Goal: Feedback & Contribution: Submit feedback/report problem

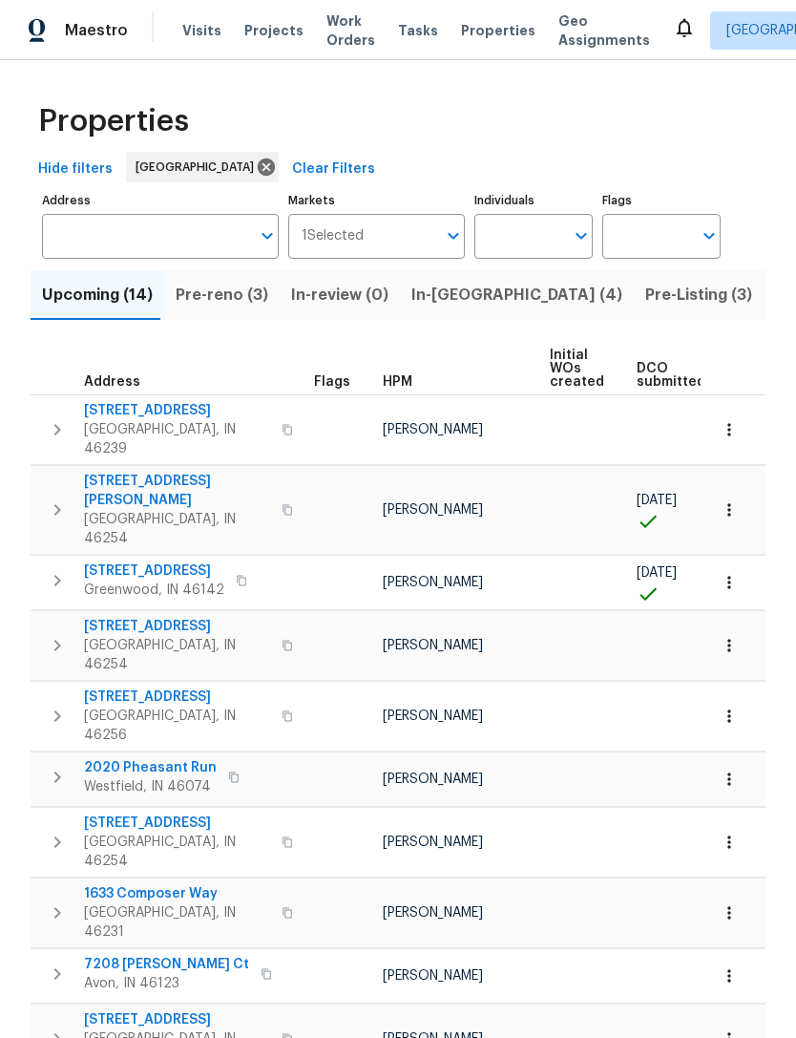
click at [85, 236] on input "Address" at bounding box center [146, 236] width 208 height 45
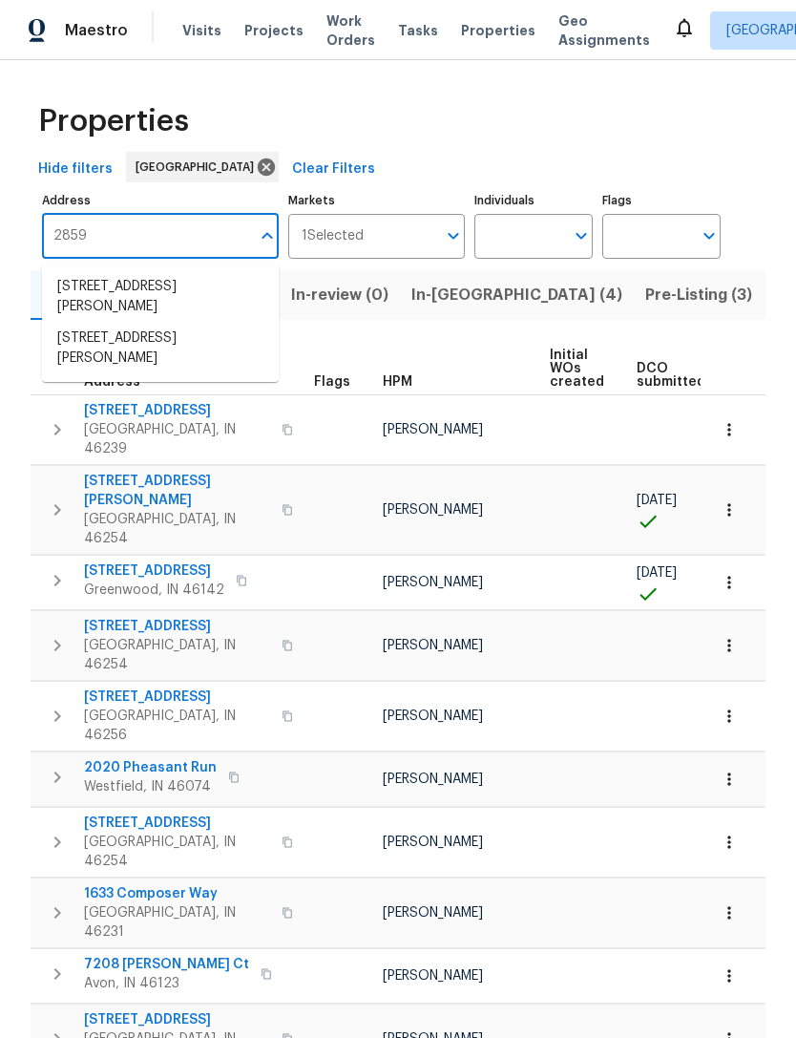
type input "2859"
click at [93, 290] on li "[STREET_ADDRESS][PERSON_NAME]" at bounding box center [160, 297] width 237 height 52
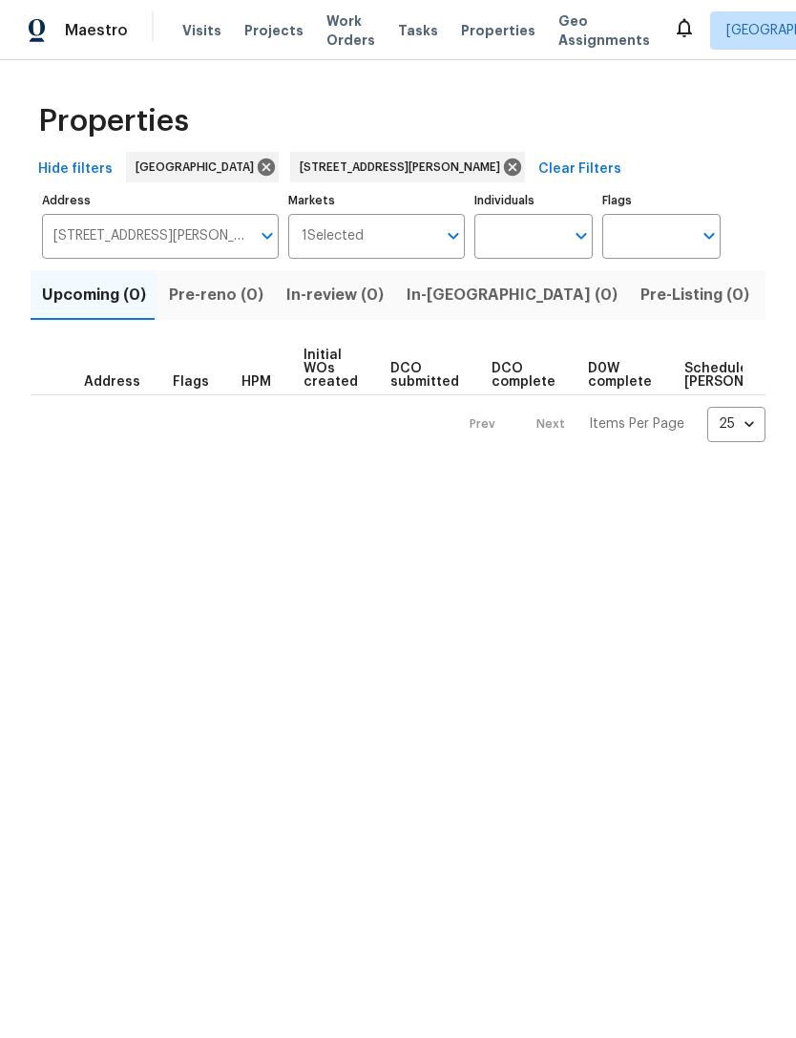
click at [772, 296] on span "Listed (1)" at bounding box center [806, 295] width 69 height 27
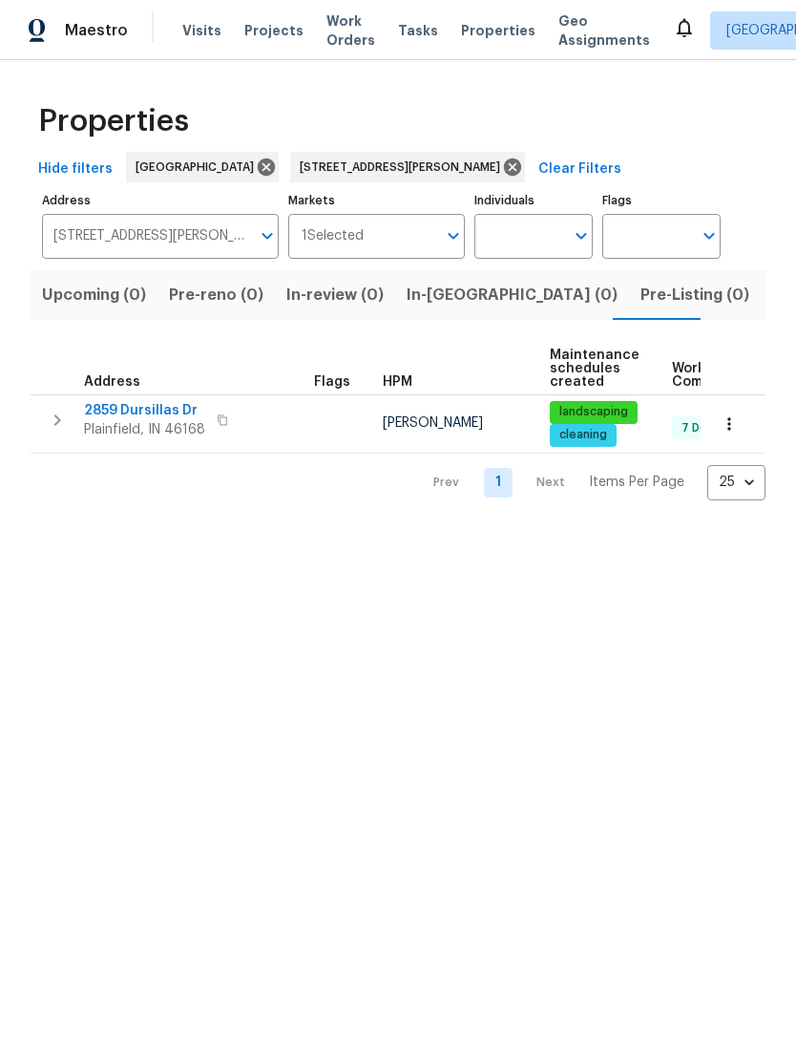
click at [735, 431] on icon "button" at bounding box center [729, 423] width 19 height 19
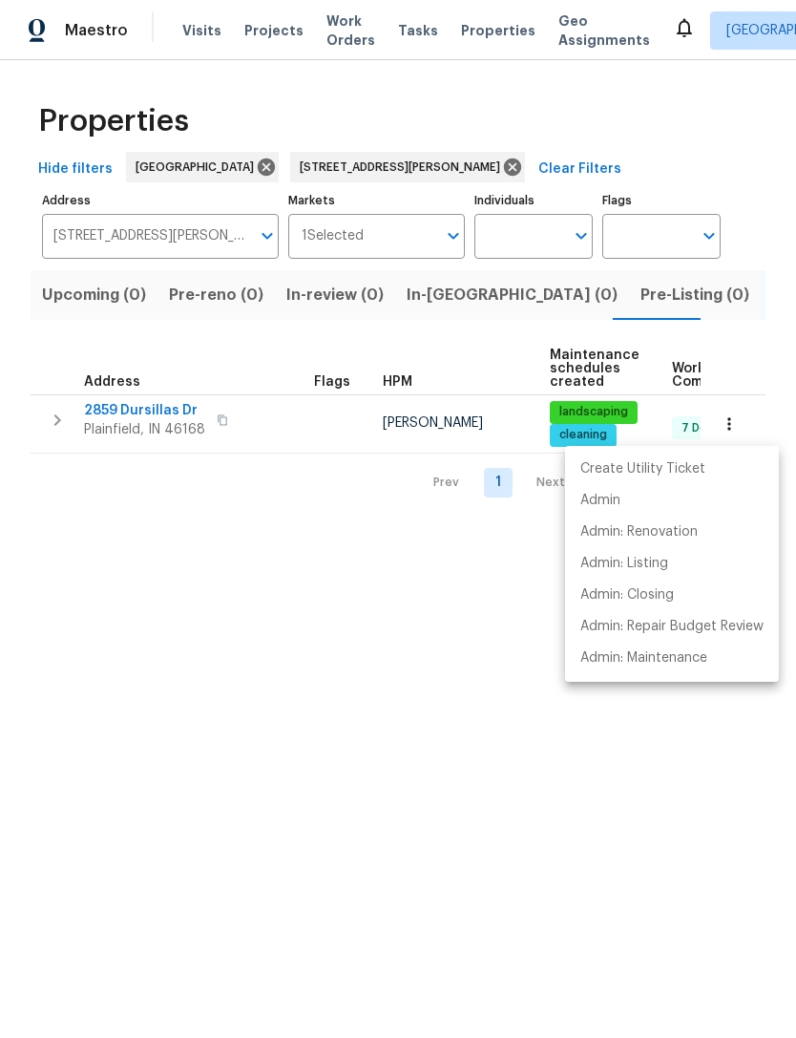
click at [116, 560] on div at bounding box center [398, 519] width 796 height 1038
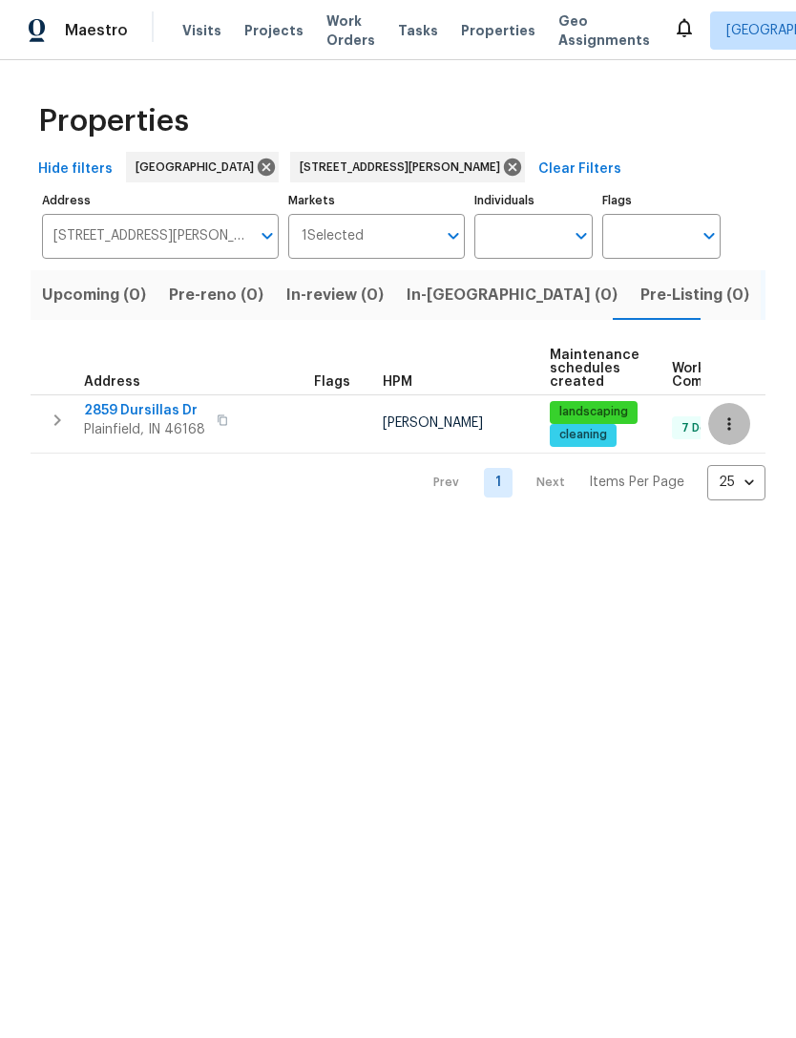
click at [728, 428] on icon "button" at bounding box center [729, 423] width 19 height 19
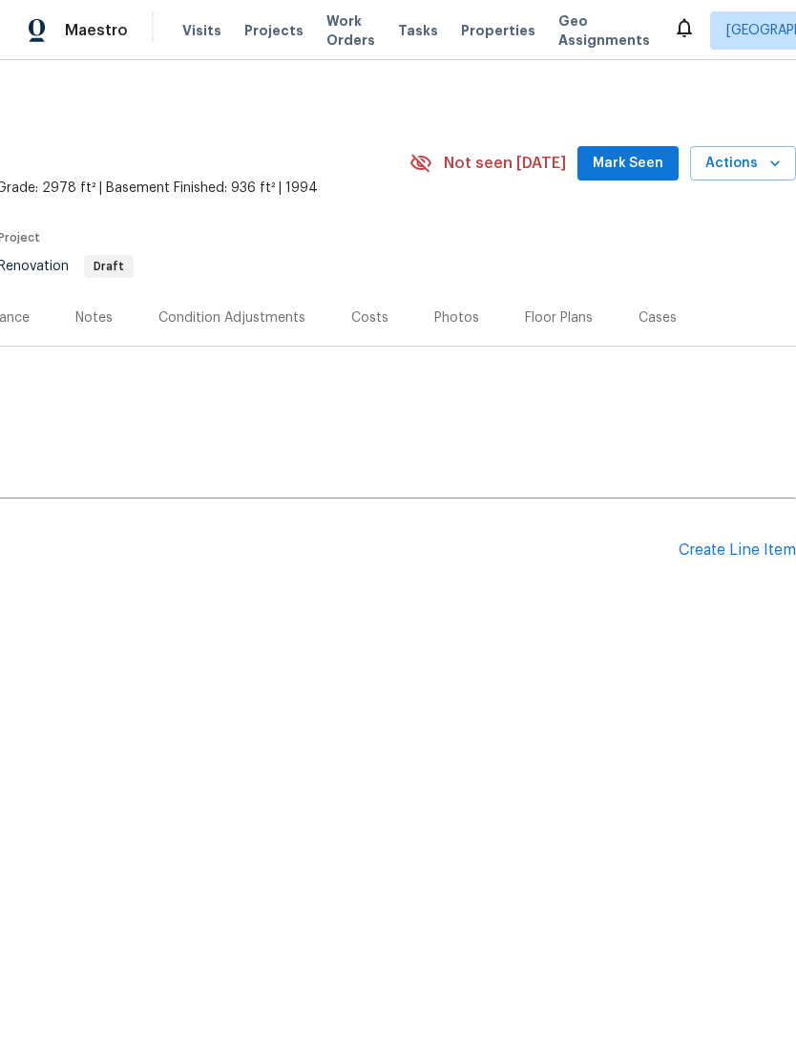
scroll to position [0, 283]
click at [759, 166] on span "Actions" at bounding box center [743, 164] width 75 height 24
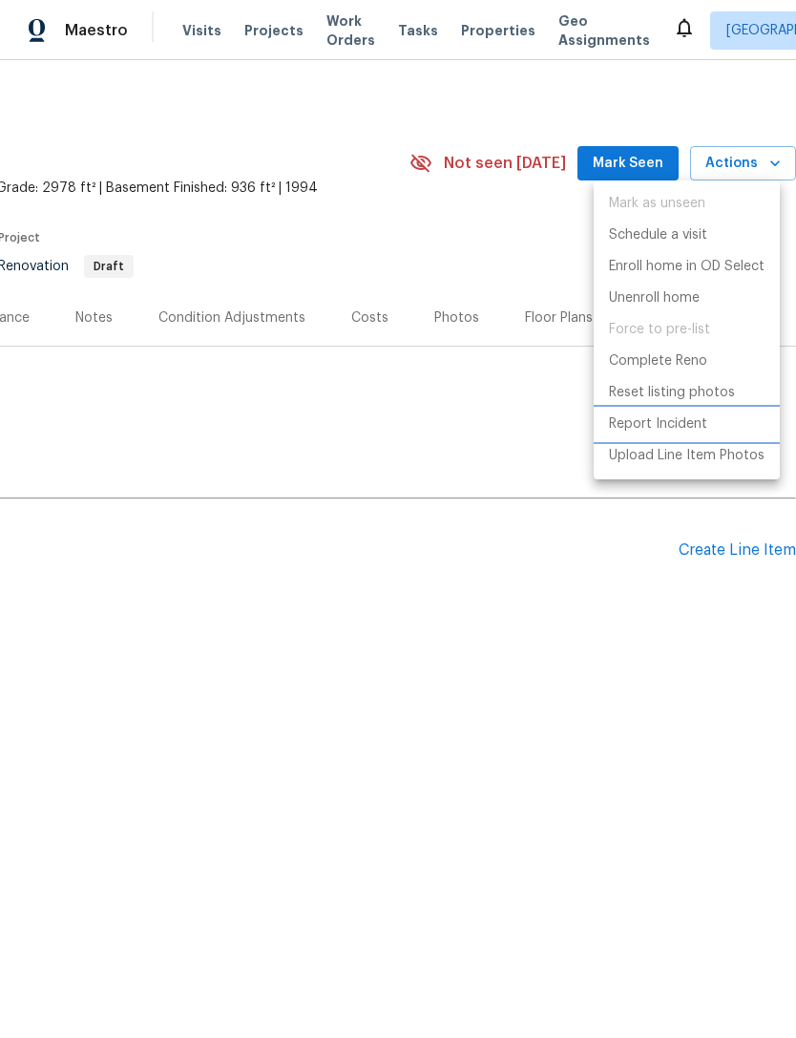
click at [697, 435] on li "Report Incident" at bounding box center [687, 425] width 186 height 32
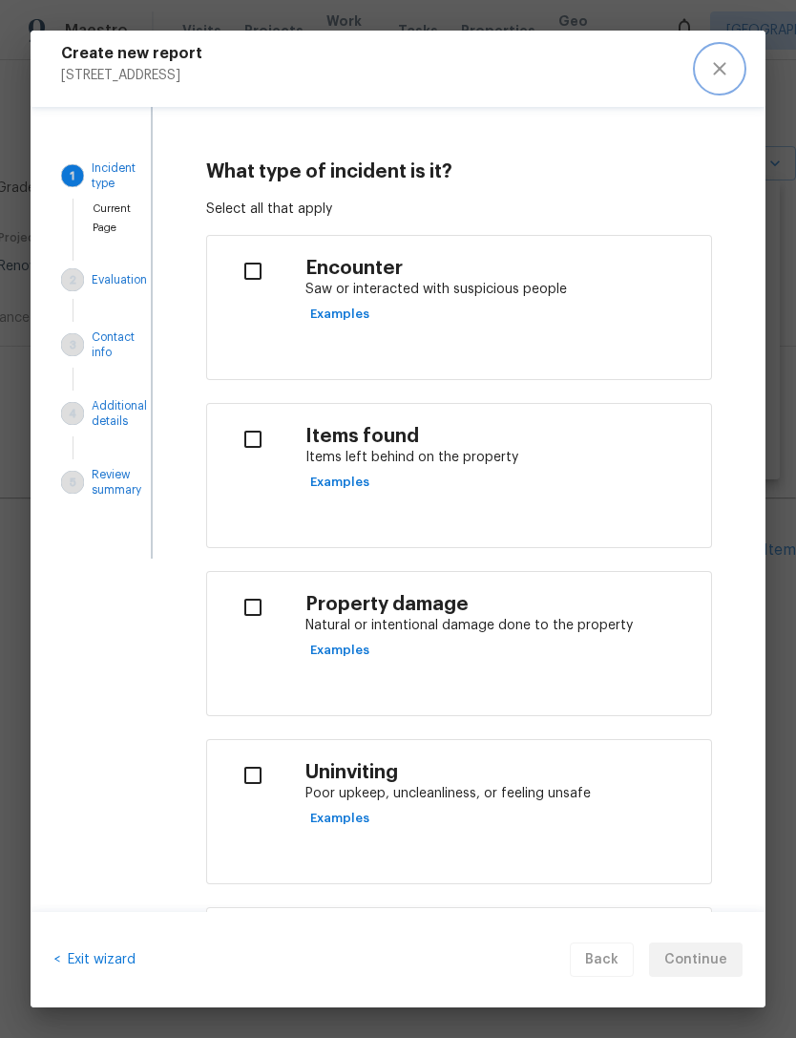
click at [729, 73] on icon "close" at bounding box center [719, 68] width 23 height 23
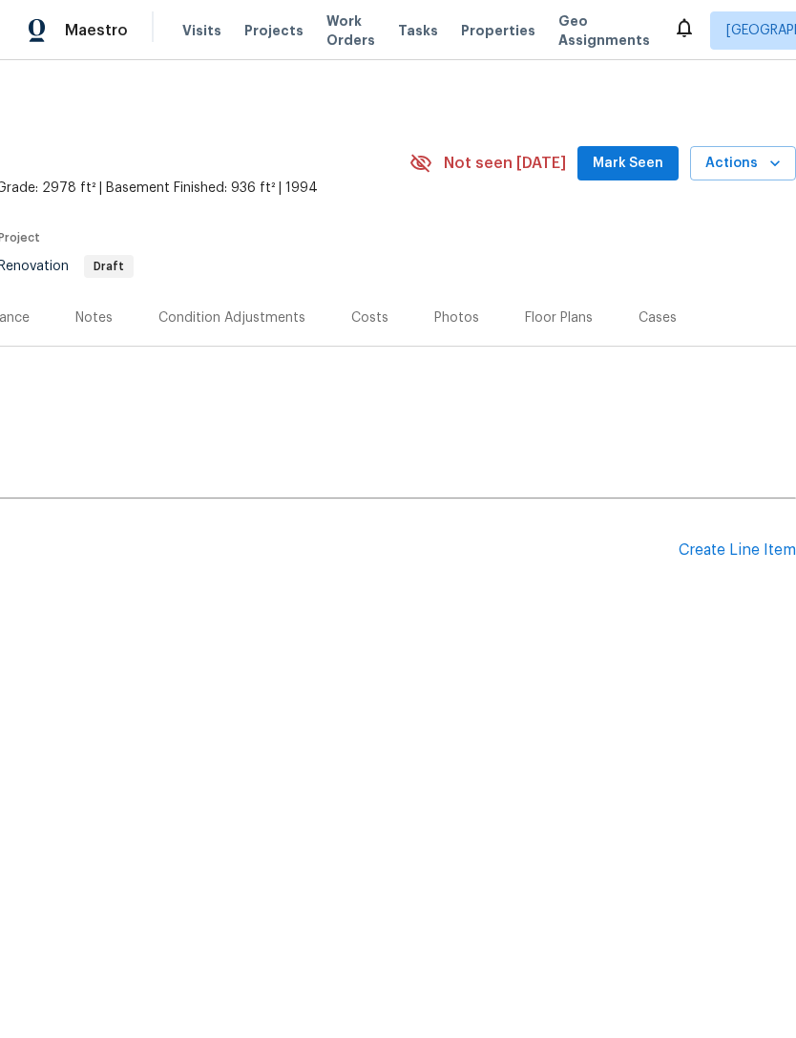
scroll to position [0, 283]
click at [772, 169] on icon "button" at bounding box center [775, 163] width 19 height 19
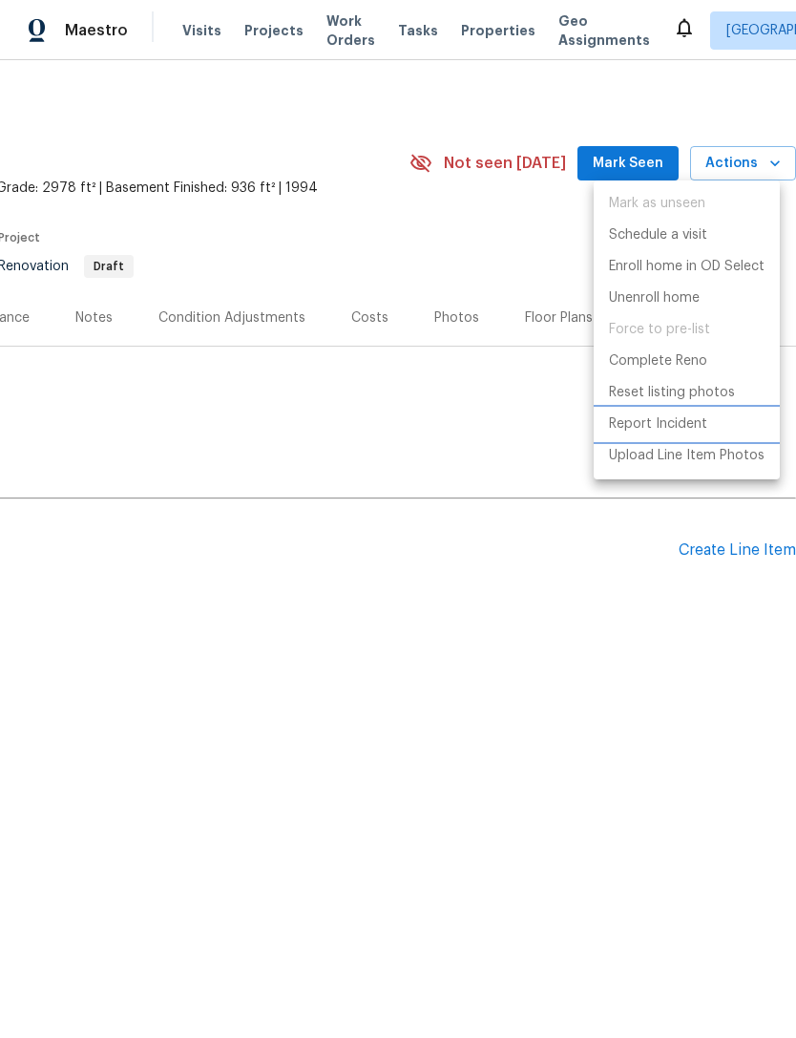
click at [705, 420] on p "Report Incident" at bounding box center [658, 424] width 98 height 20
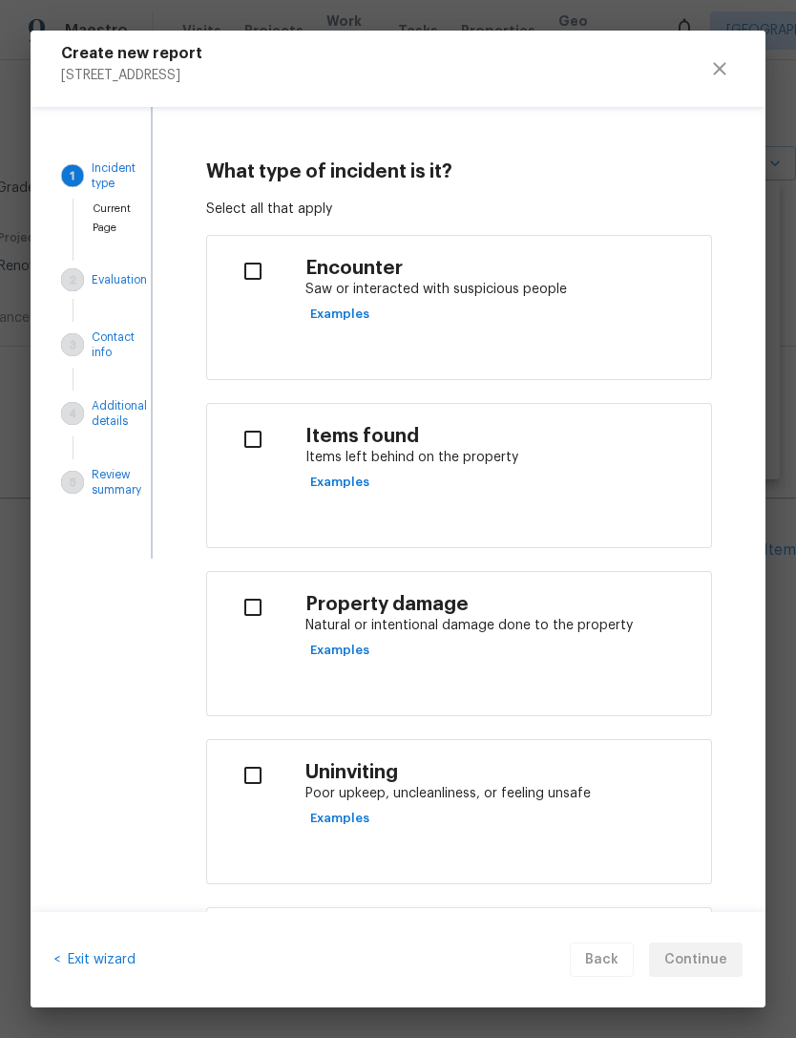
click at [267, 615] on input "checkbox" at bounding box center [252, 607] width 60 height 40
checkbox input "true"
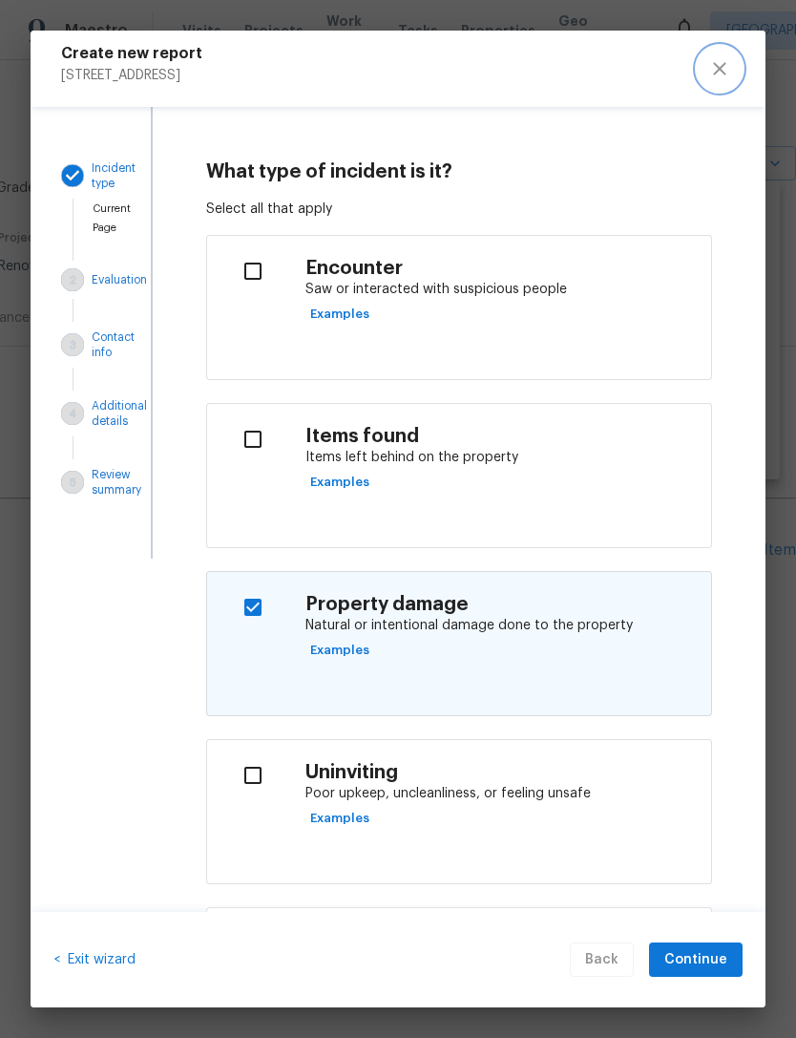
click at [732, 74] on button "close" at bounding box center [720, 69] width 46 height 46
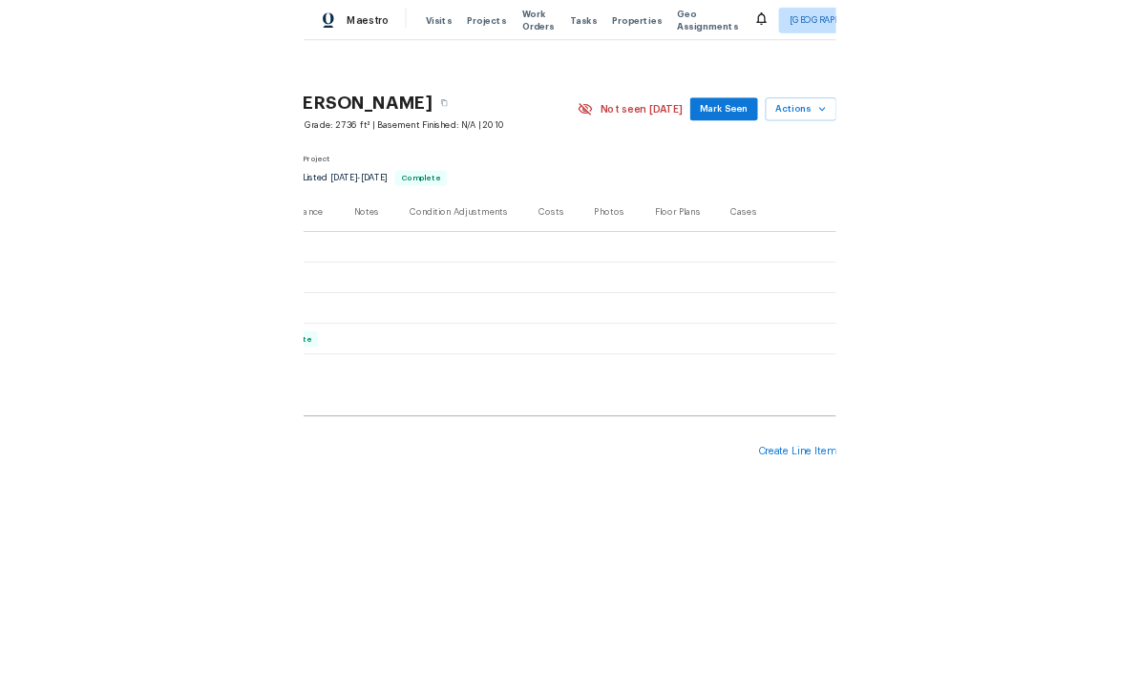
scroll to position [0, 283]
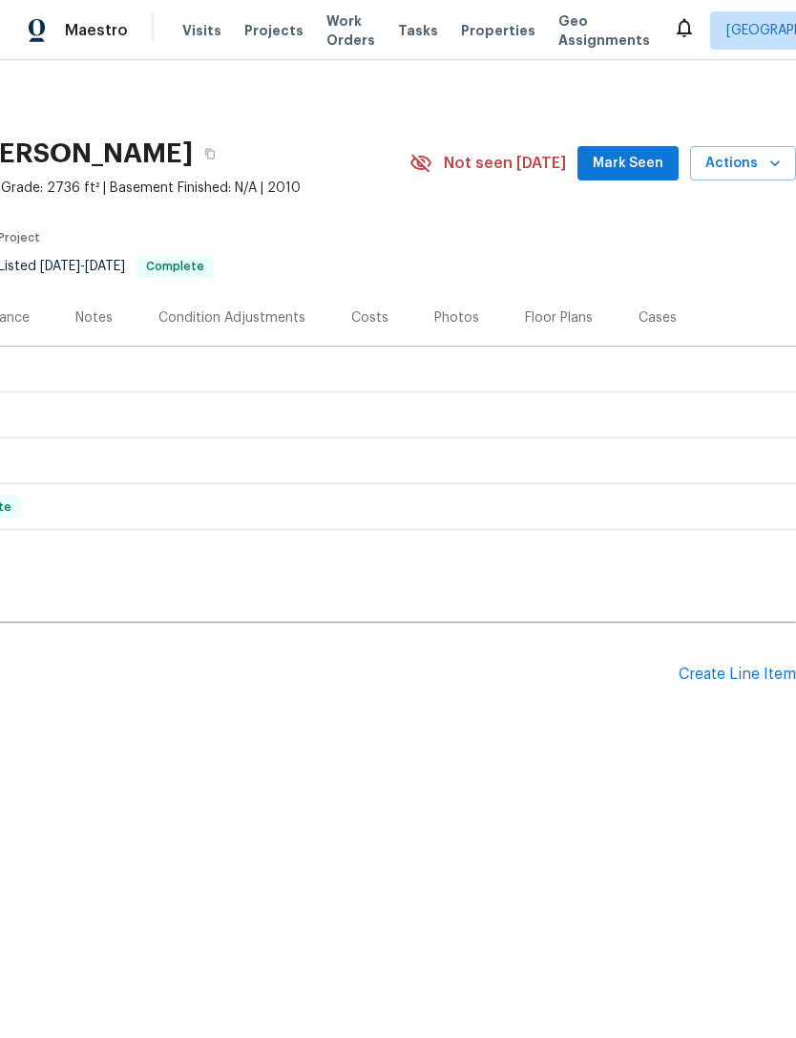
click at [760, 169] on span "Actions" at bounding box center [743, 164] width 75 height 24
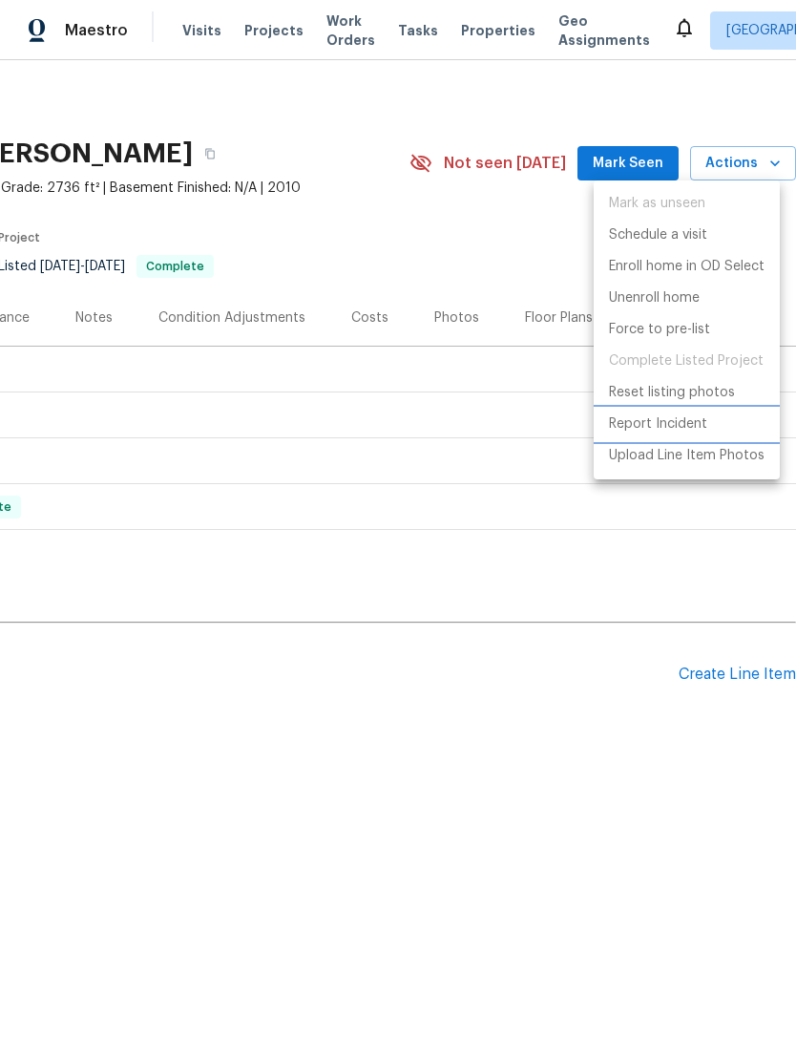
click at [690, 420] on p "Report Incident" at bounding box center [658, 424] width 98 height 20
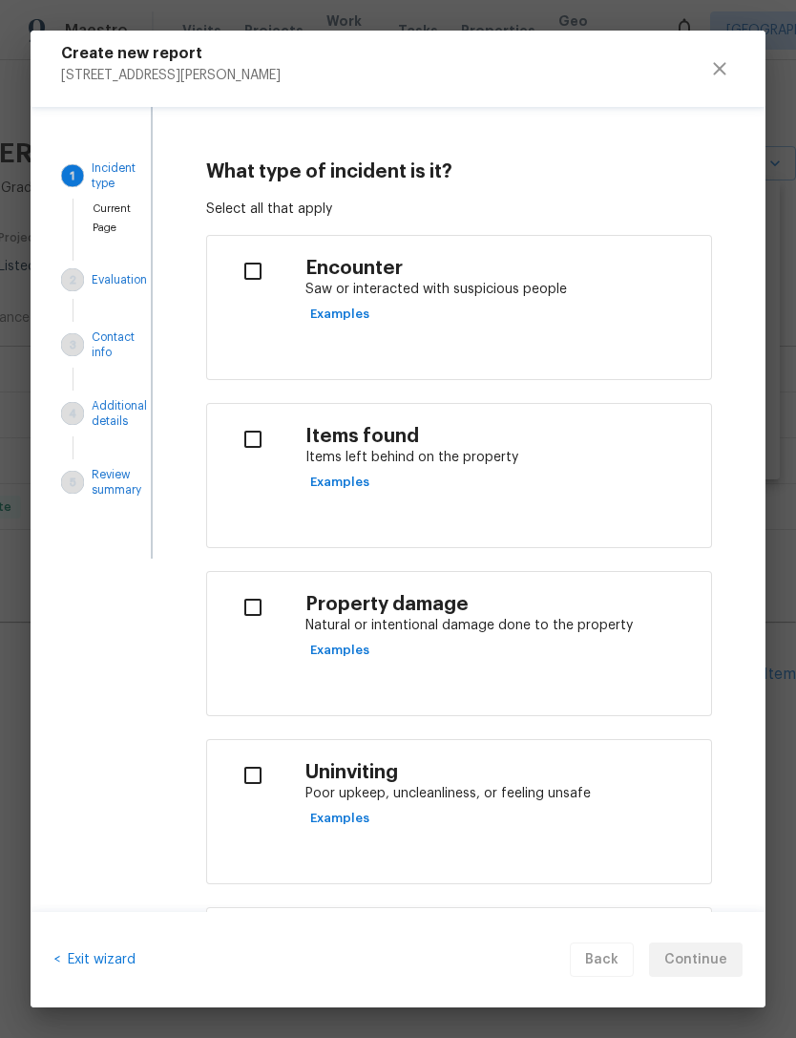
click at [274, 610] on input "checkbox" at bounding box center [252, 607] width 60 height 40
checkbox input "true"
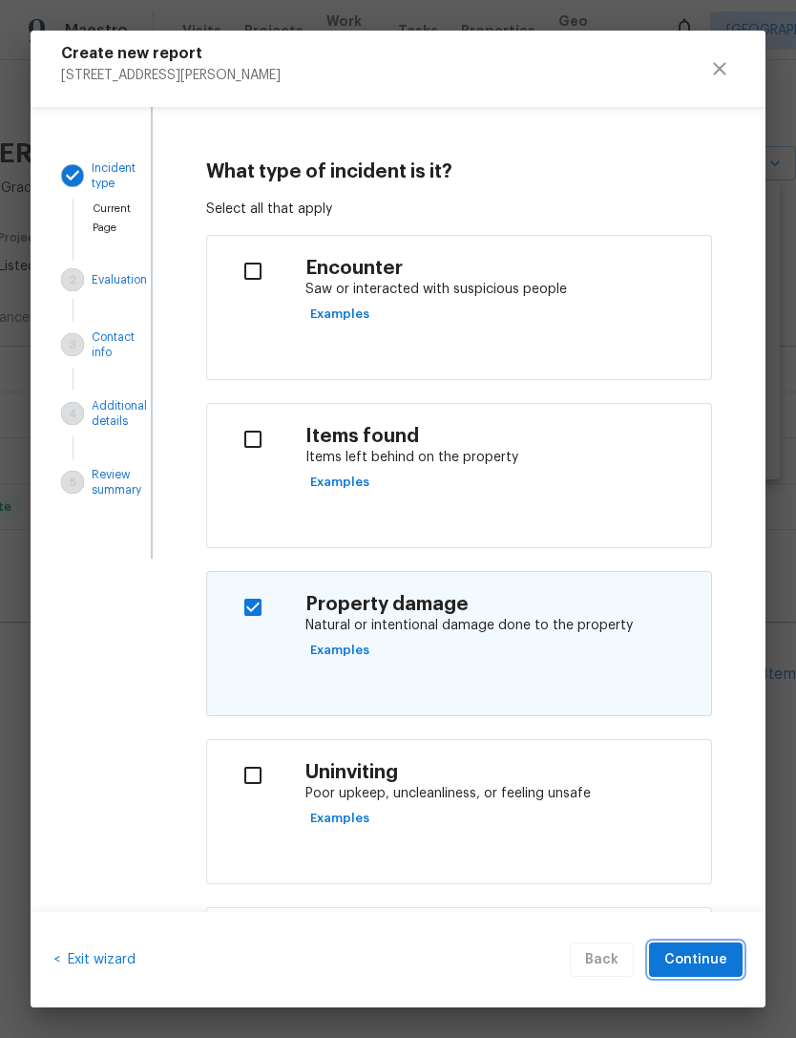
click at [709, 957] on span "Continue" at bounding box center [696, 960] width 63 height 24
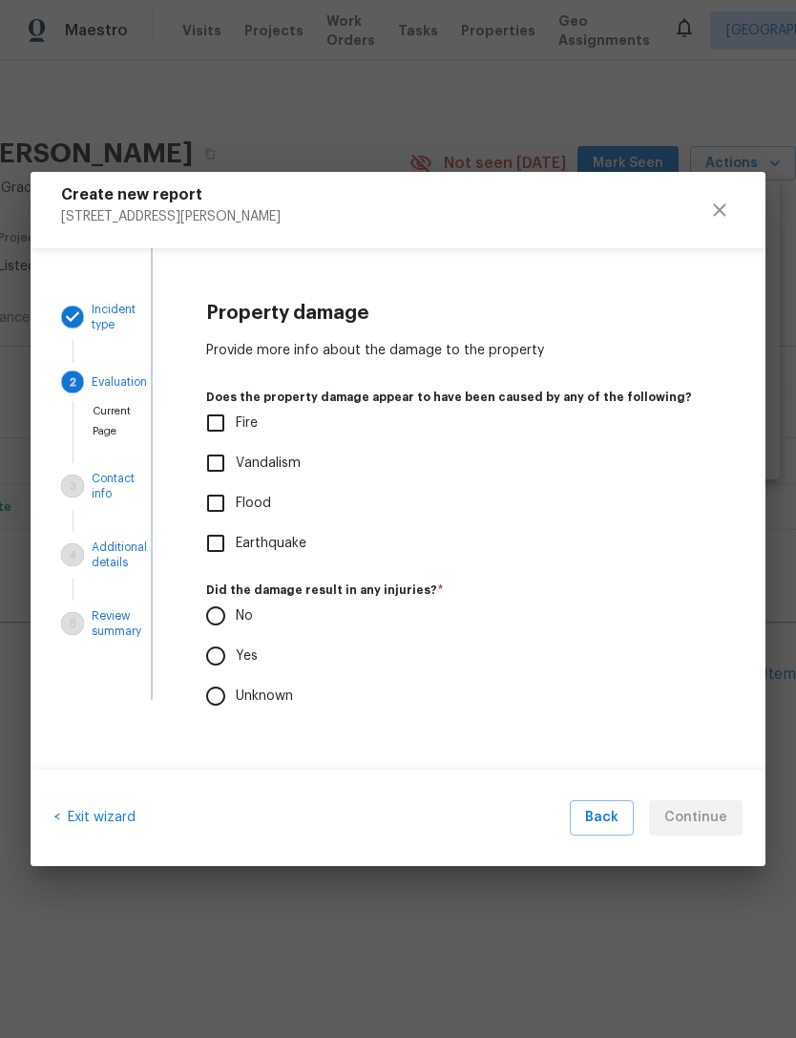
click at [219, 466] on input "Vandalism" at bounding box center [216, 463] width 40 height 40
checkbox input "true"
click at [222, 620] on input "No" at bounding box center [216, 616] width 40 height 40
radio input "true"
click at [712, 811] on span "Continue" at bounding box center [696, 818] width 63 height 24
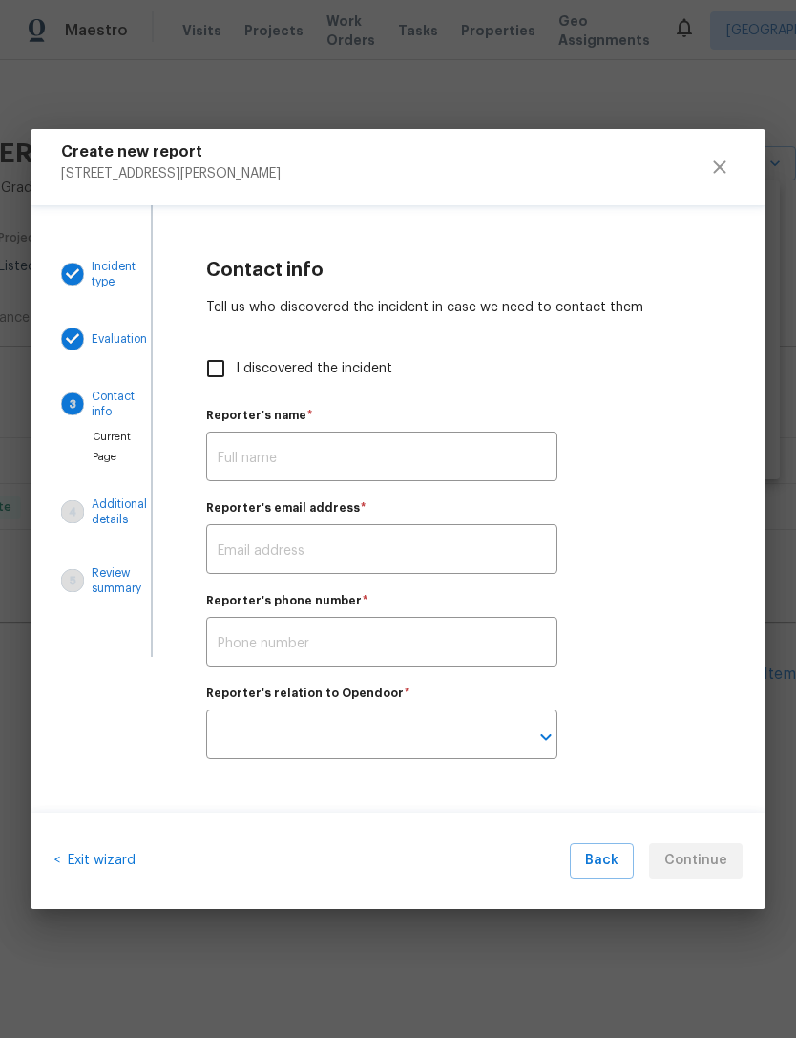
click at [236, 469] on input "text" at bounding box center [381, 458] width 351 height 45
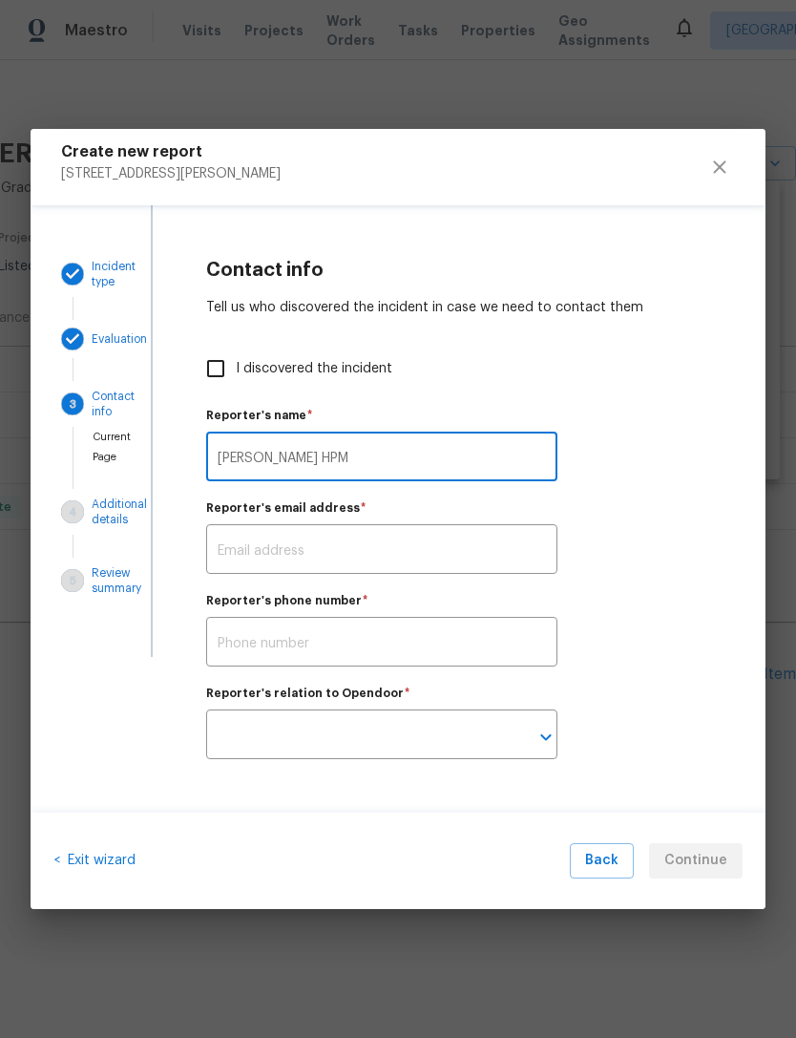
type input "[PERSON_NAME] HPM"
click at [230, 548] on input "text" at bounding box center [381, 551] width 351 height 45
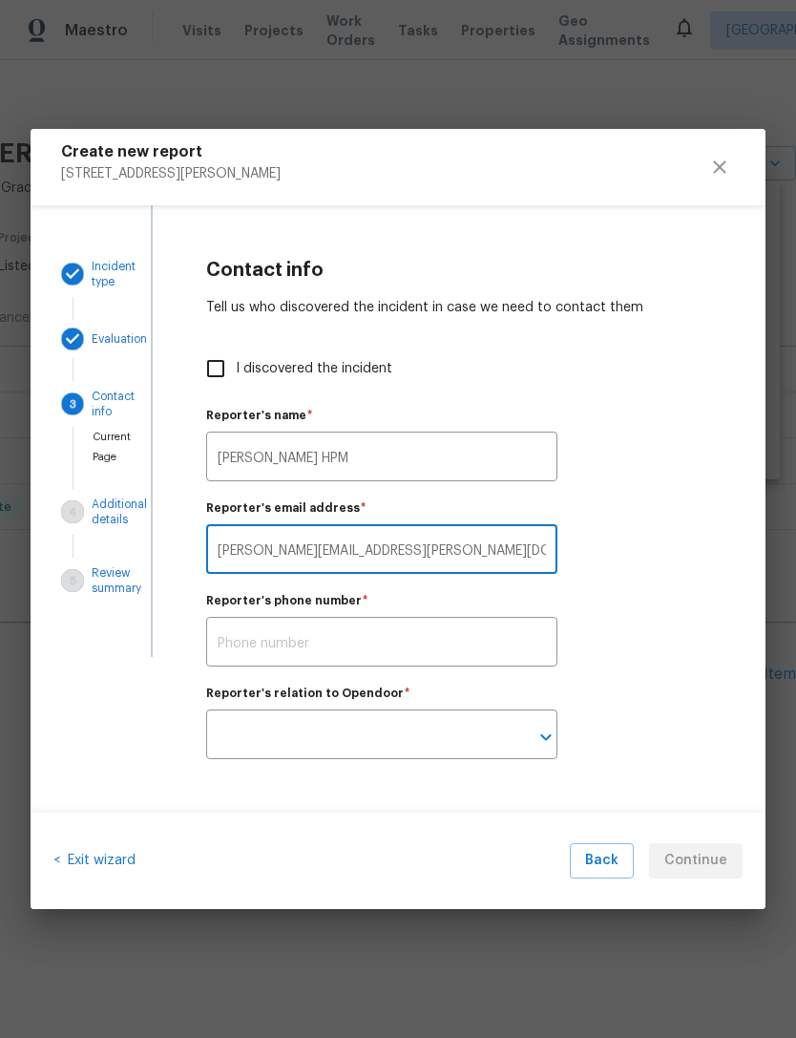
type input "[PERSON_NAME][EMAIL_ADDRESS][PERSON_NAME][DOMAIN_NAME]"
click at [235, 645] on input "text" at bounding box center [381, 644] width 351 height 45
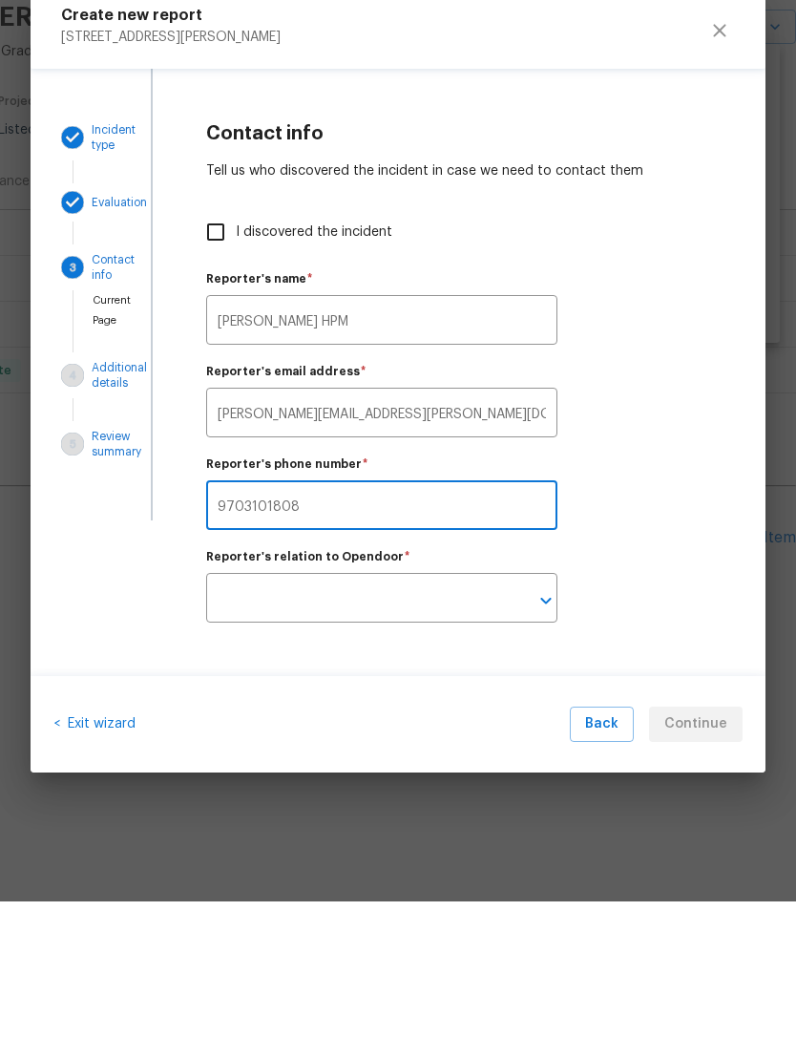
click at [548, 726] on icon "Open" at bounding box center [546, 737] width 23 height 23
type input "9703101808"
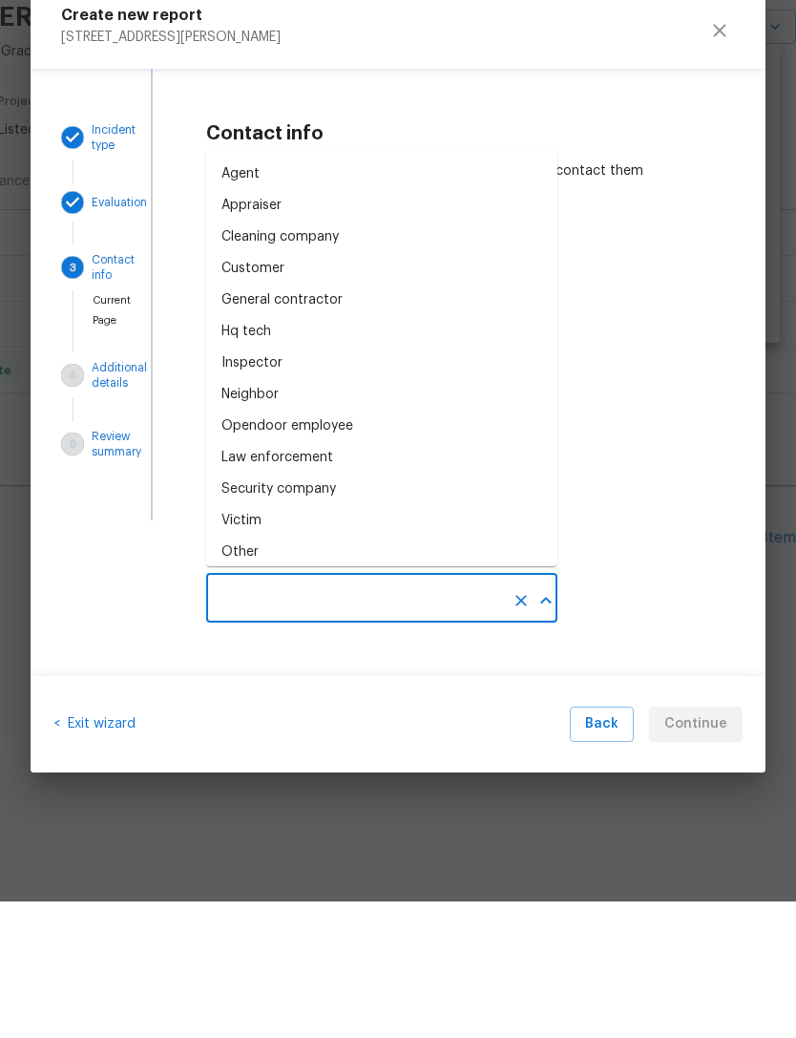
click at [251, 553] on div "Opendoor employee" at bounding box center [288, 563] width 132 height 20
type input "Opendoor employee"
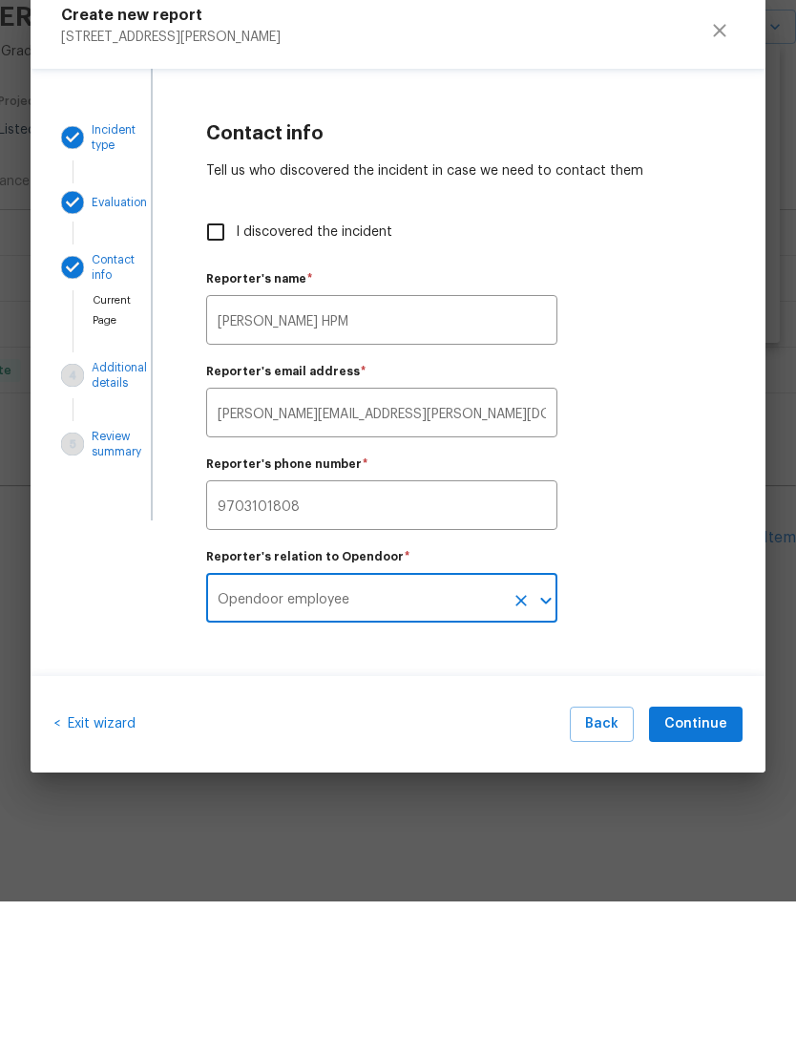
click at [674, 669] on div "Reporter's relation to Opendoor   * Opendoor employee ​" at bounding box center [459, 715] width 512 height 93
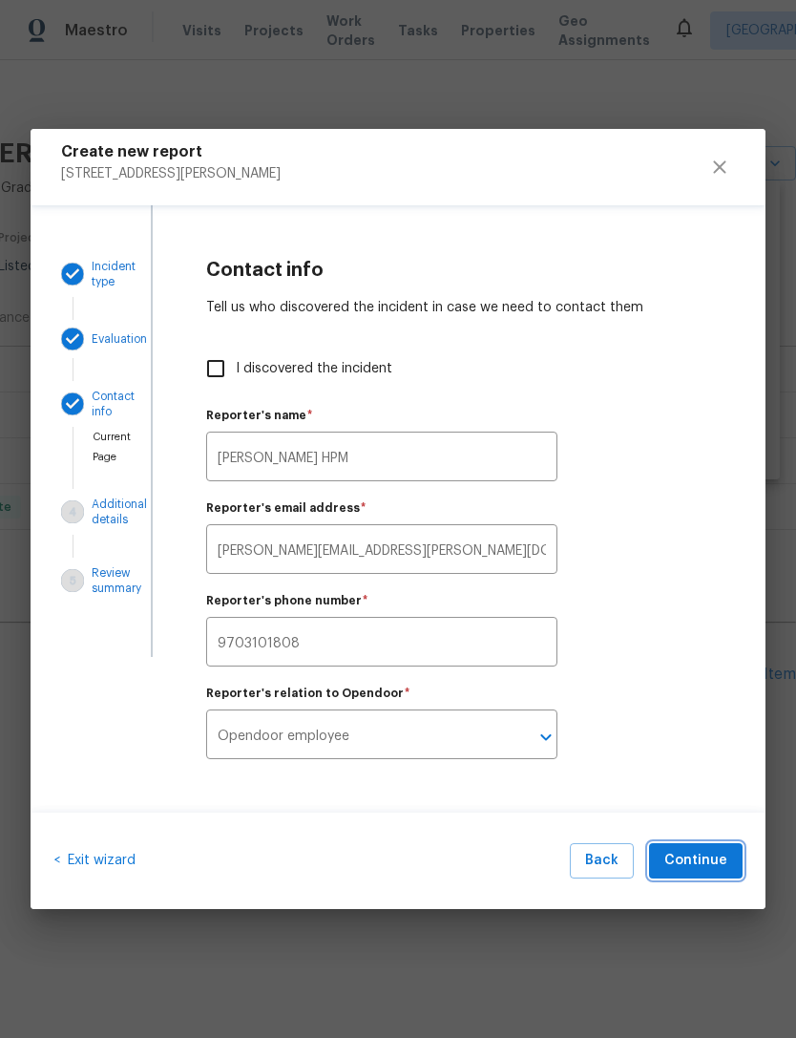
click at [717, 861] on span "Continue" at bounding box center [696, 861] width 63 height 24
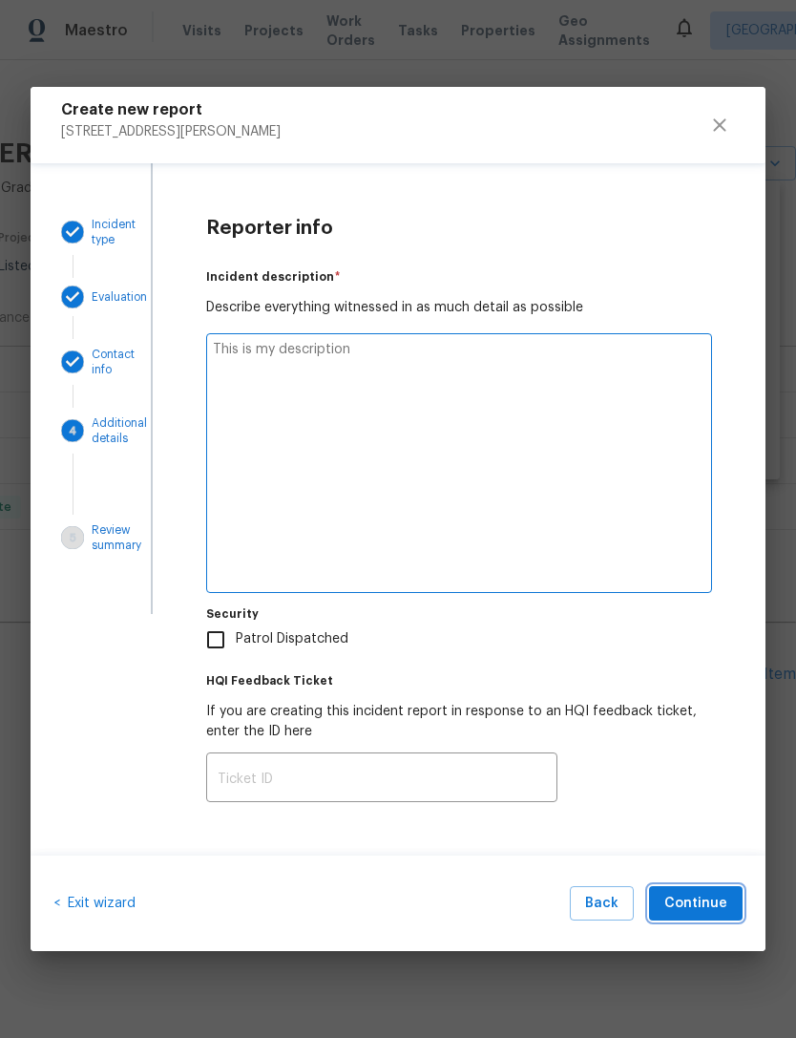
type textarea "x"
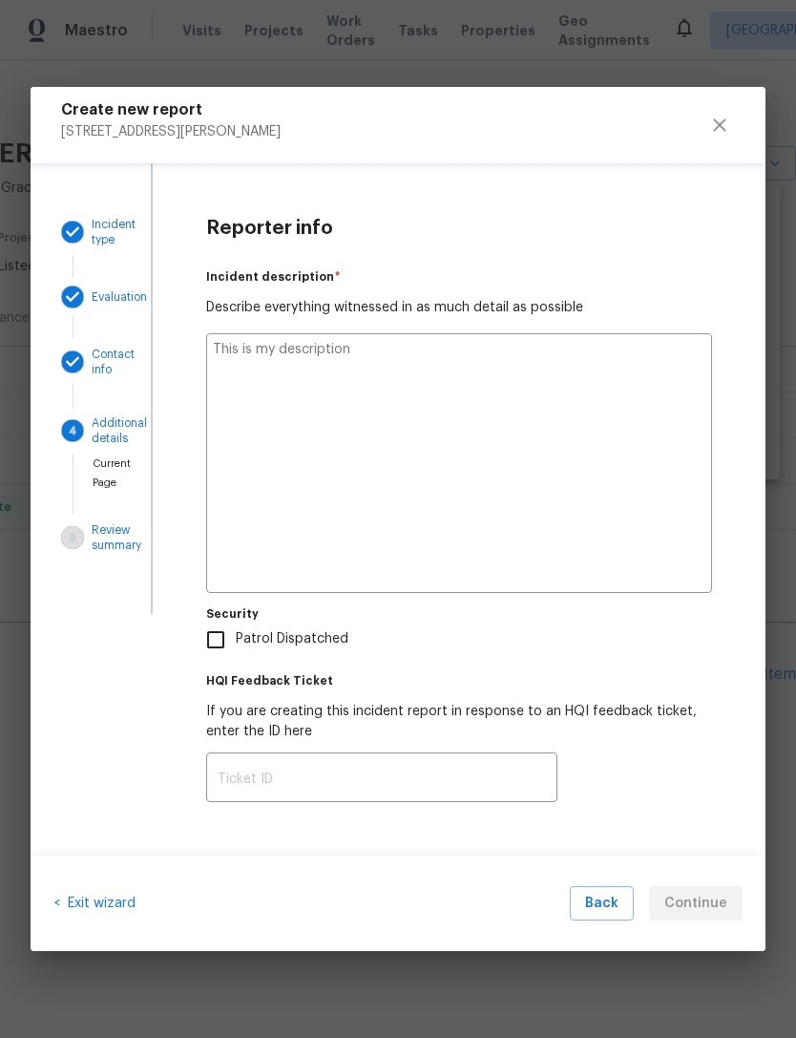
click at [242, 356] on textarea at bounding box center [459, 463] width 506 height 260
type textarea "M"
type textarea "x"
type textarea "Ma"
type textarea "x"
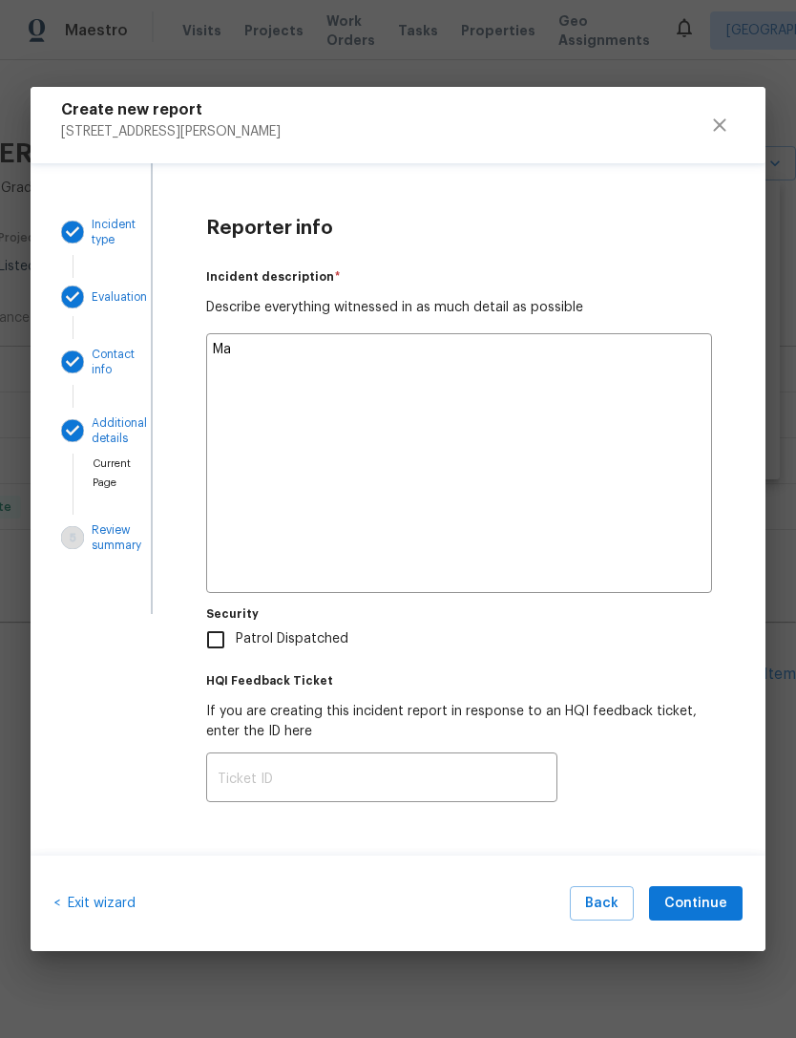
type textarea "Mai"
type textarea "x"
type textarea "Main"
type textarea "x"
type textarea "Maint"
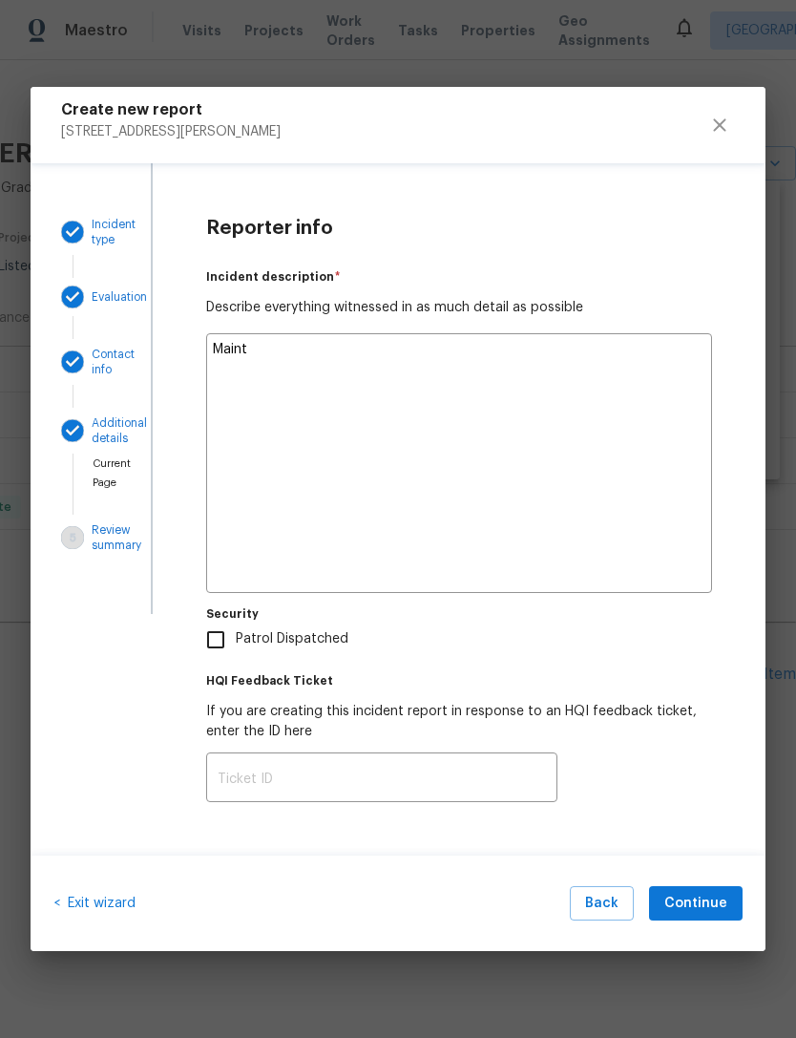
type textarea "x"
type textarea "Mainte"
type textarea "x"
type textarea "Mainten"
type textarea "x"
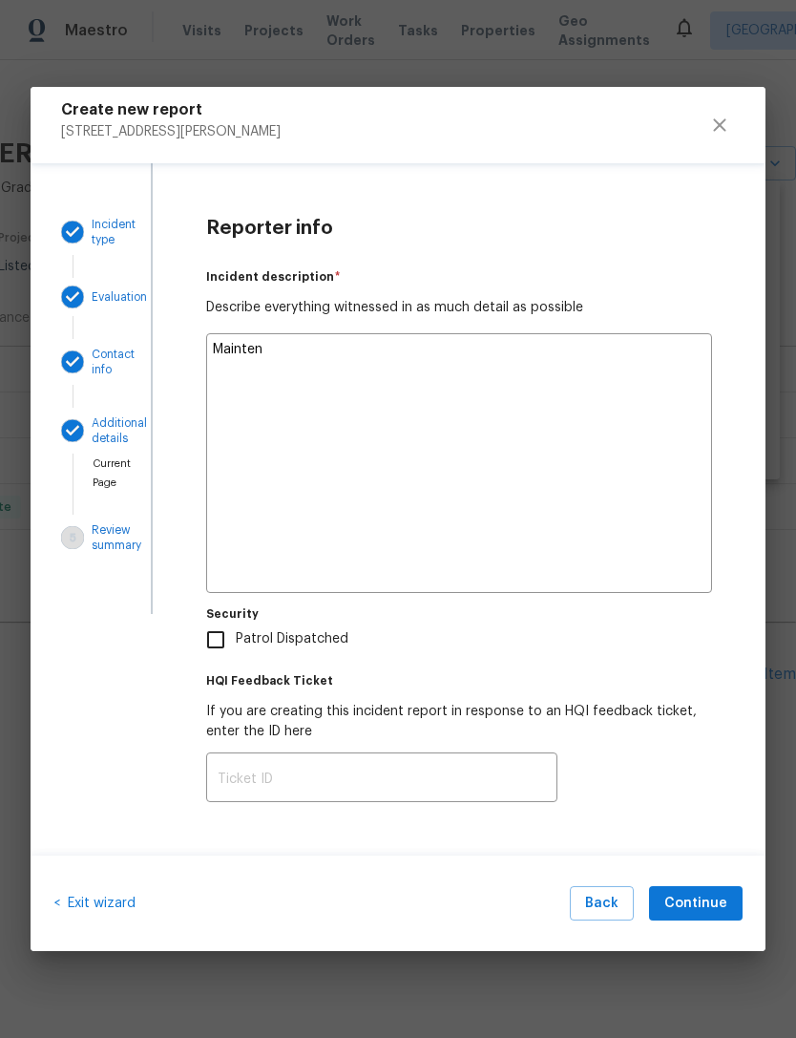
type textarea "Maintenc"
type textarea "x"
type textarea "Maintence"
type textarea "x"
type textarea "Maintenance"
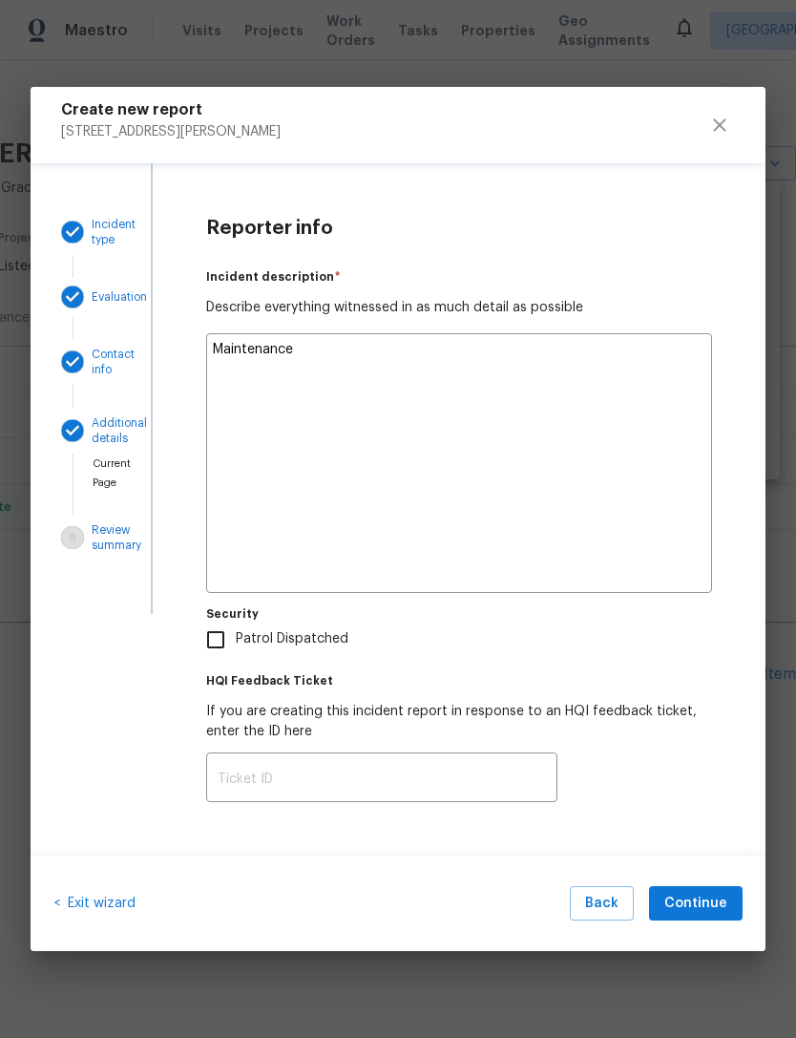
type textarea "x"
type textarea "Maintenance"
type textarea "x"
type textarea "Maintenance c"
type textarea "x"
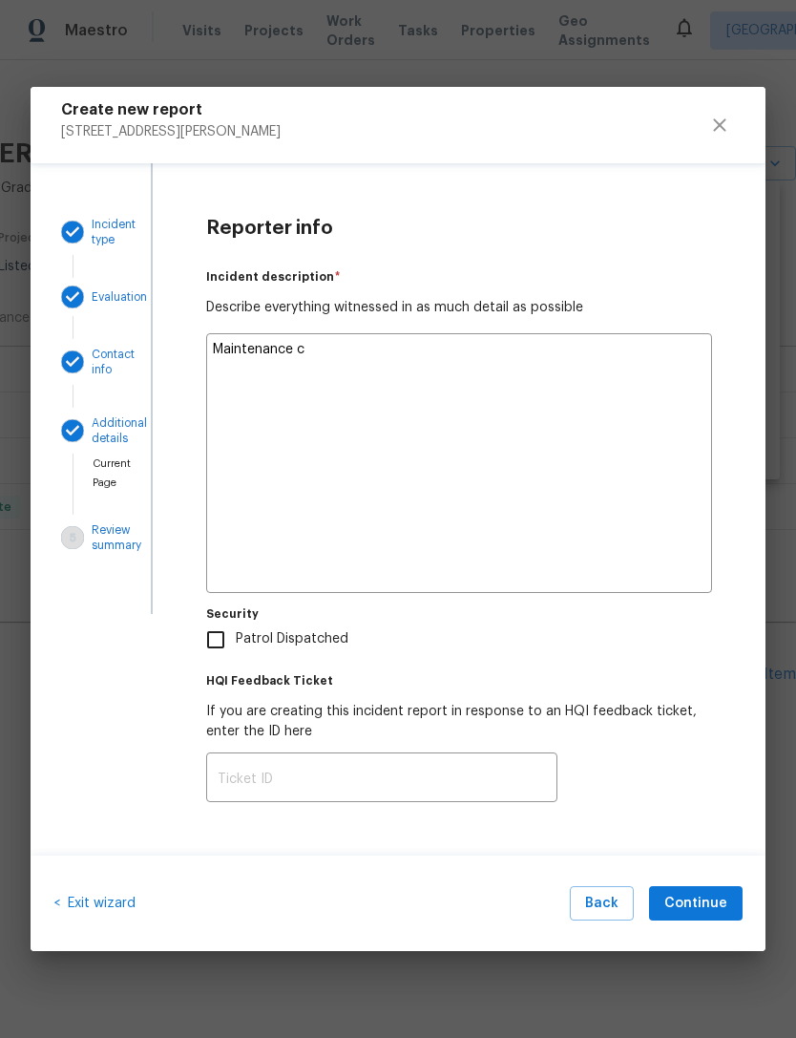
type textarea "Maintenance cl"
type textarea "x"
type textarea "Maintenance cle"
type textarea "x"
type textarea "Maintenance clea"
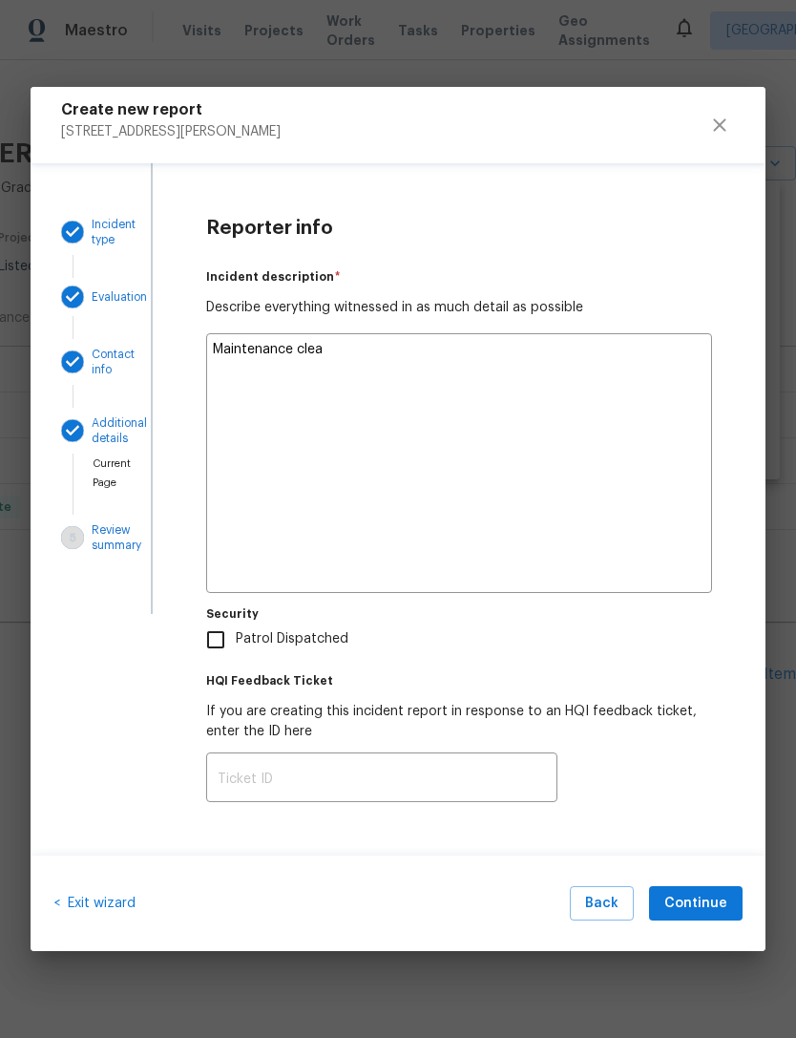
type textarea "x"
type textarea "Maintenance clean"
type textarea "x"
type textarea "Maintenance cleane"
type textarea "x"
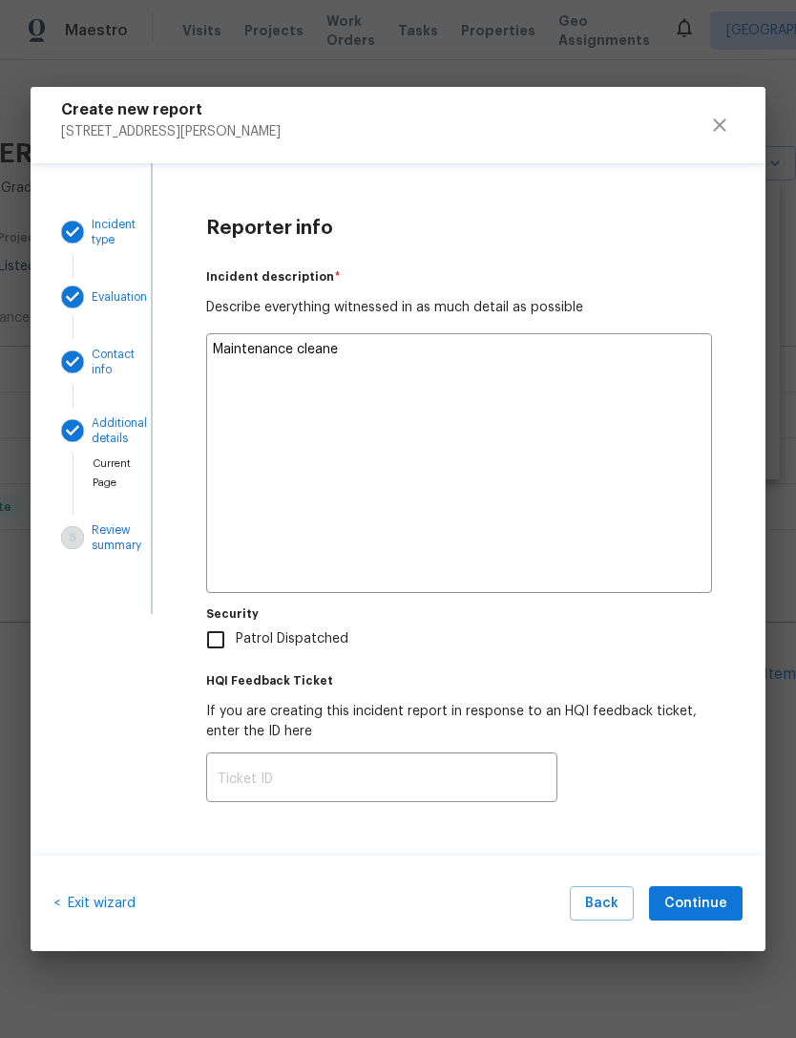
type textarea "Maintenance cleaner"
type textarea "x"
type textarea "Maintenance cleaners"
type textarea "x"
type textarea "Maintenance cleaners"
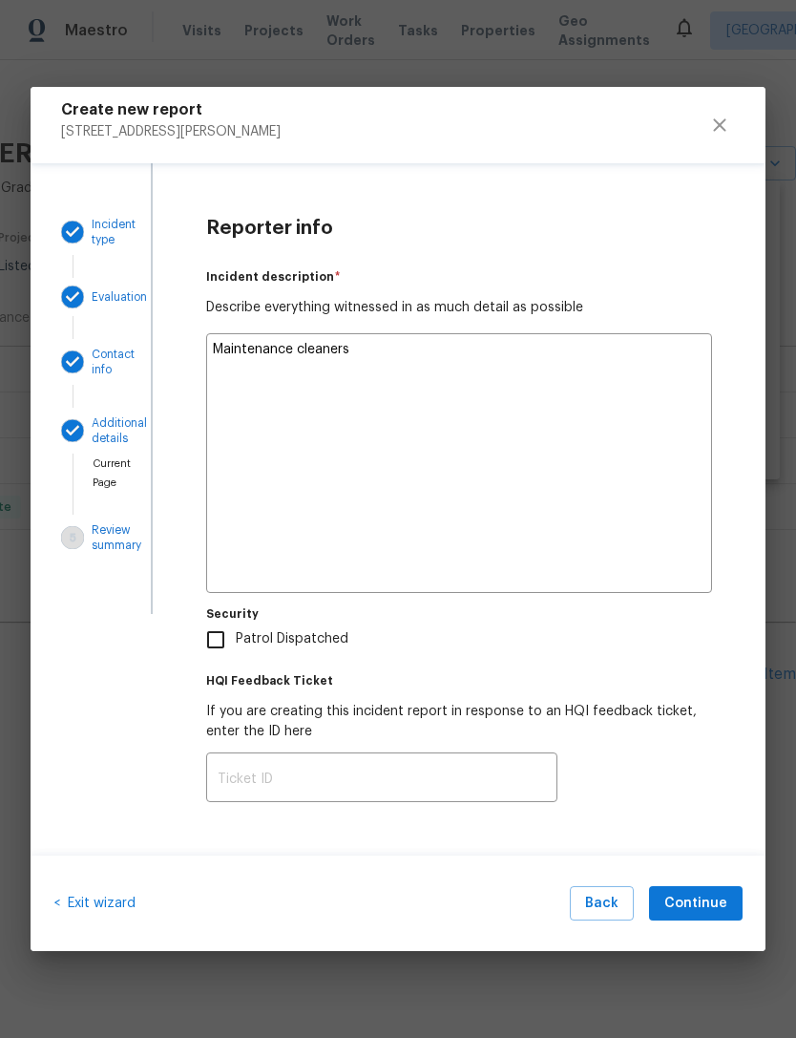
type textarea "x"
type textarea "Maintenance cleaners f"
type textarea "x"
type textarea "Maintenance cleaners fo"
type textarea "x"
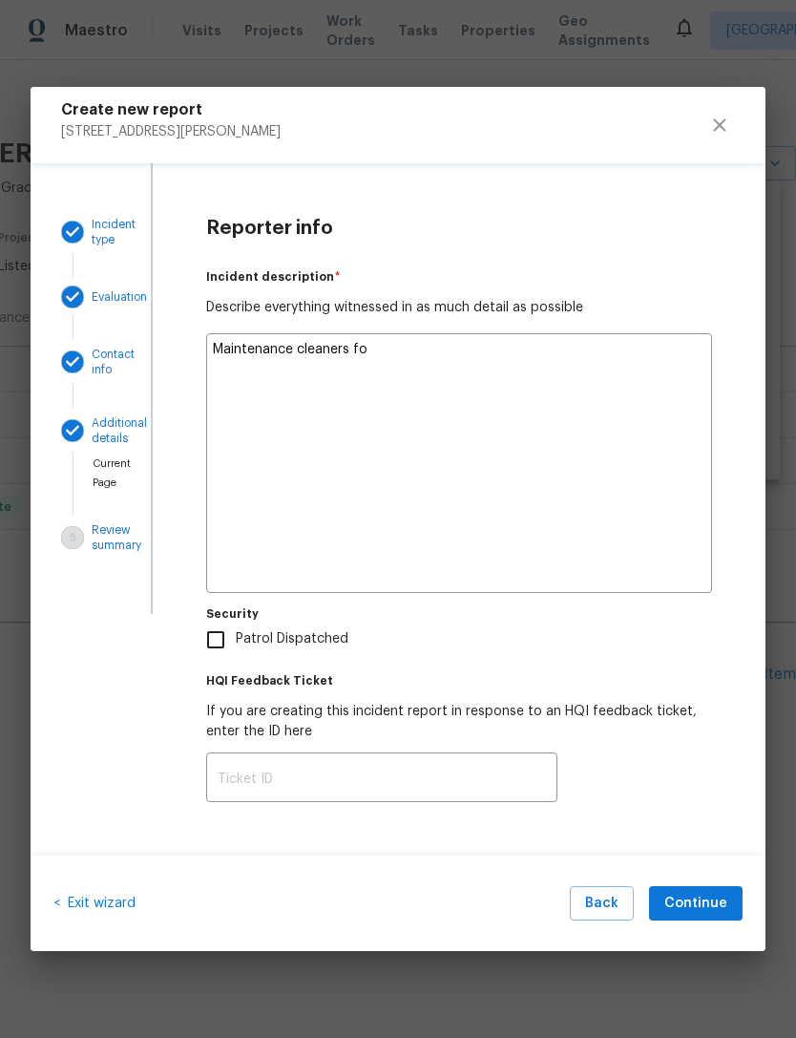
type textarea "Maintenance cleaners fou"
type textarea "x"
type textarea "Maintenance cleaners foun"
type textarea "x"
type textarea "Maintenance cleaners found"
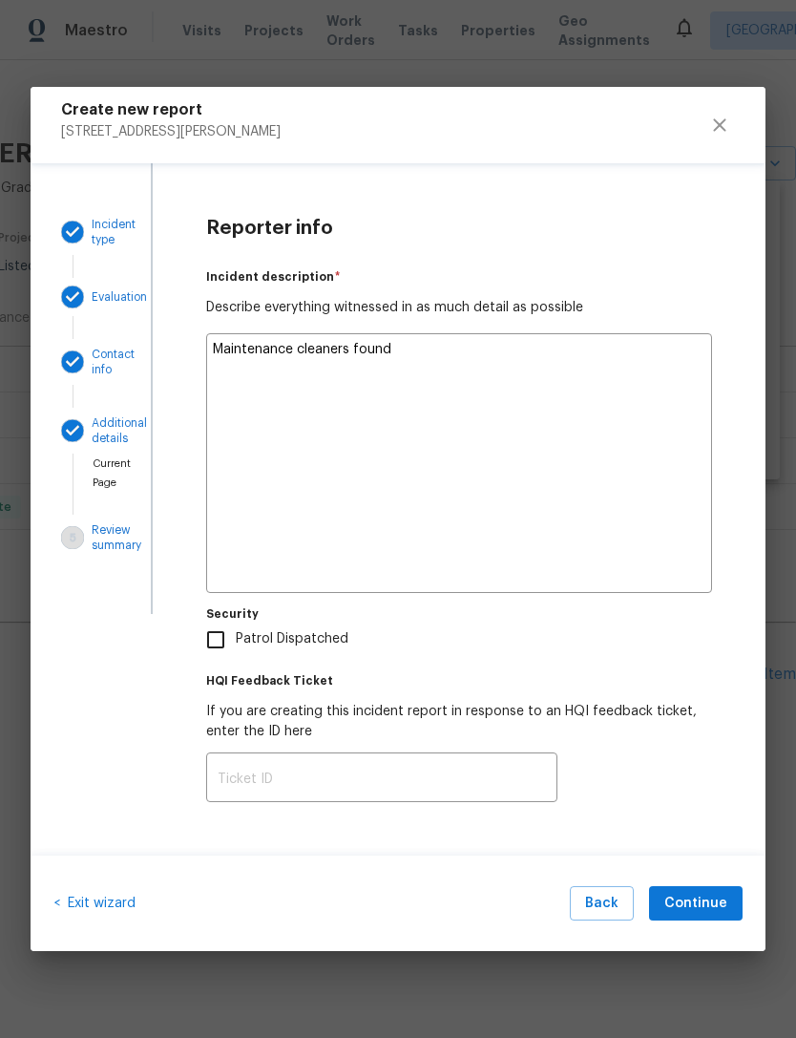
type textarea "x"
type textarea "Maintenance cleaners found"
type textarea "x"
type textarea "Maintenance cleaners found t"
type textarea "x"
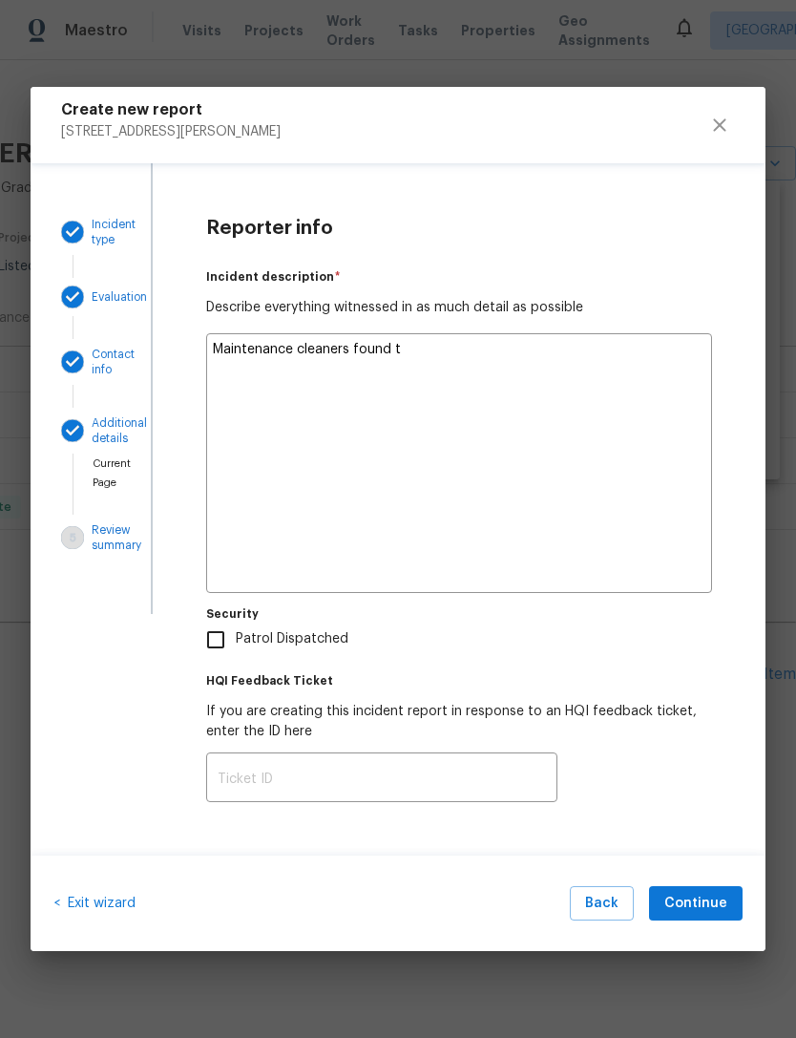
type textarea "Maintenance cleaners found th"
type textarea "x"
type textarea "Maintenance cleaners found the"
type textarea "x"
type textarea "Maintenance cleaners found the"
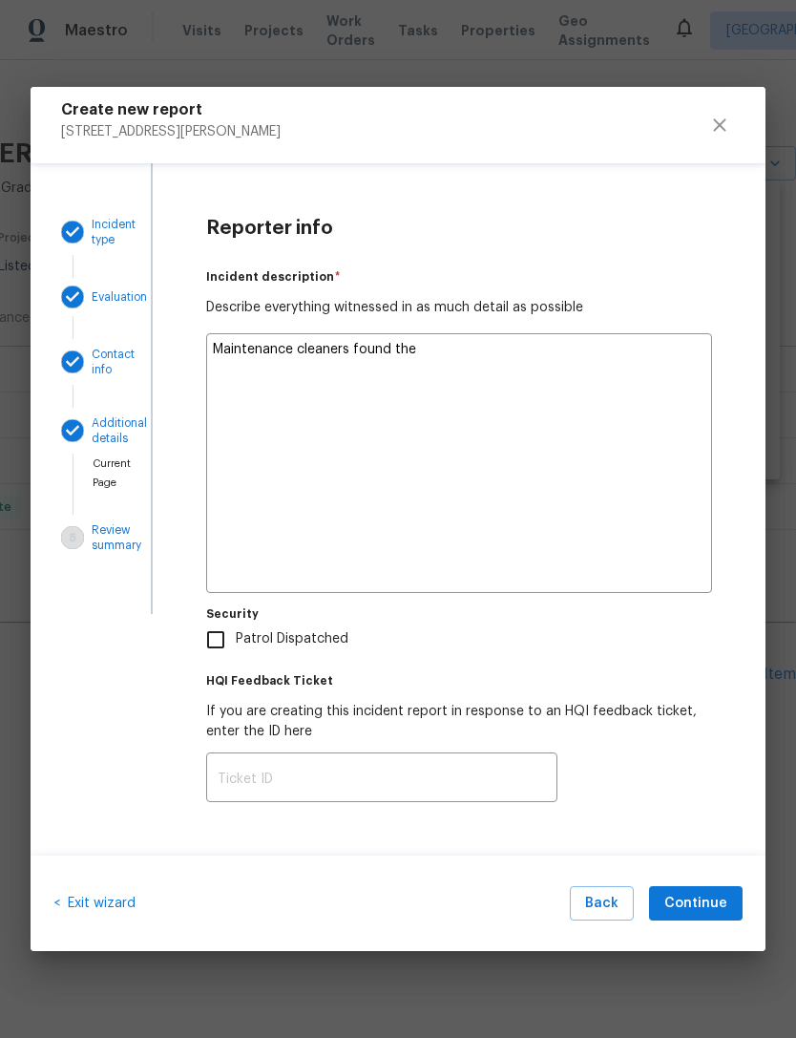
type textarea "x"
type textarea "Maintenance cleaners found the l"
type textarea "x"
type textarea "Maintenance cleaners found the lo"
type textarea "x"
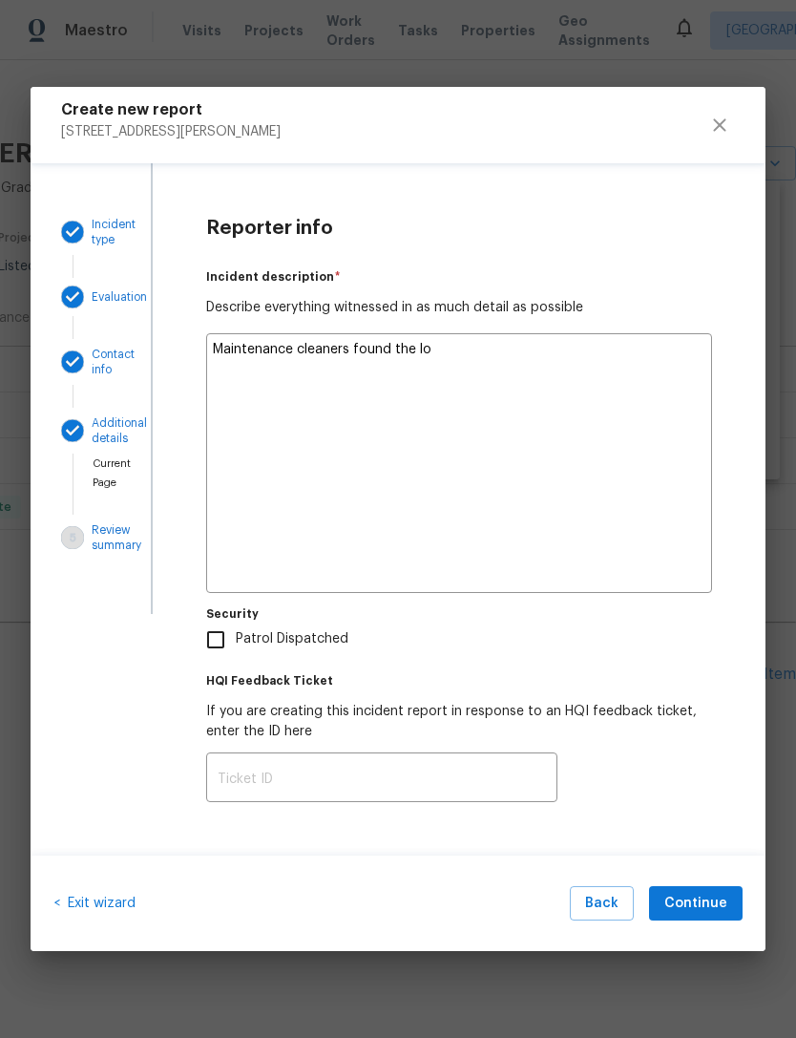
type textarea "Maintenance cleaners found the loc"
type textarea "x"
type textarea "Maintenance cleaners found the lock"
type textarea "x"
type textarea "Maintenance cleaners found the lockb"
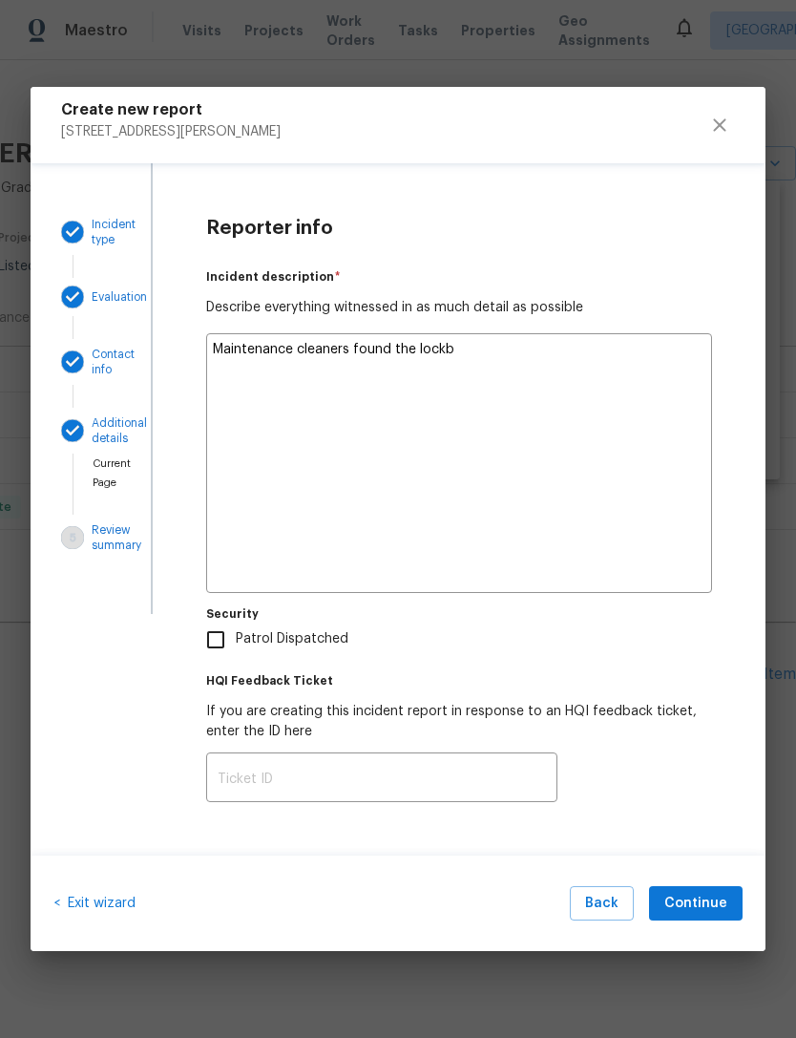
type textarea "x"
type textarea "Maintenance cleaners found the lockbo"
type textarea "x"
type textarea "Maintenance cleaners found the lockbox"
type textarea "x"
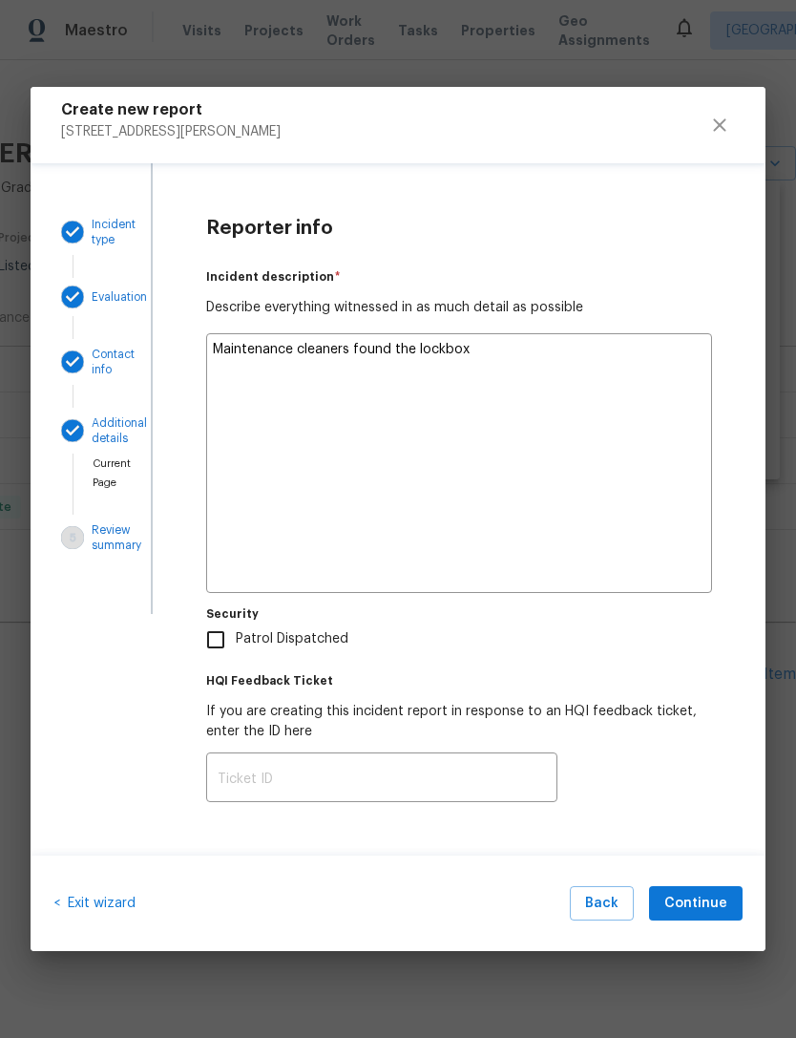
type textarea "Maintenance cleaners found the lockbox"
type textarea "x"
type textarea "Maintenance cleaners found the lockbox b"
type textarea "x"
type textarea "Maintenance cleaners found the lockbox br"
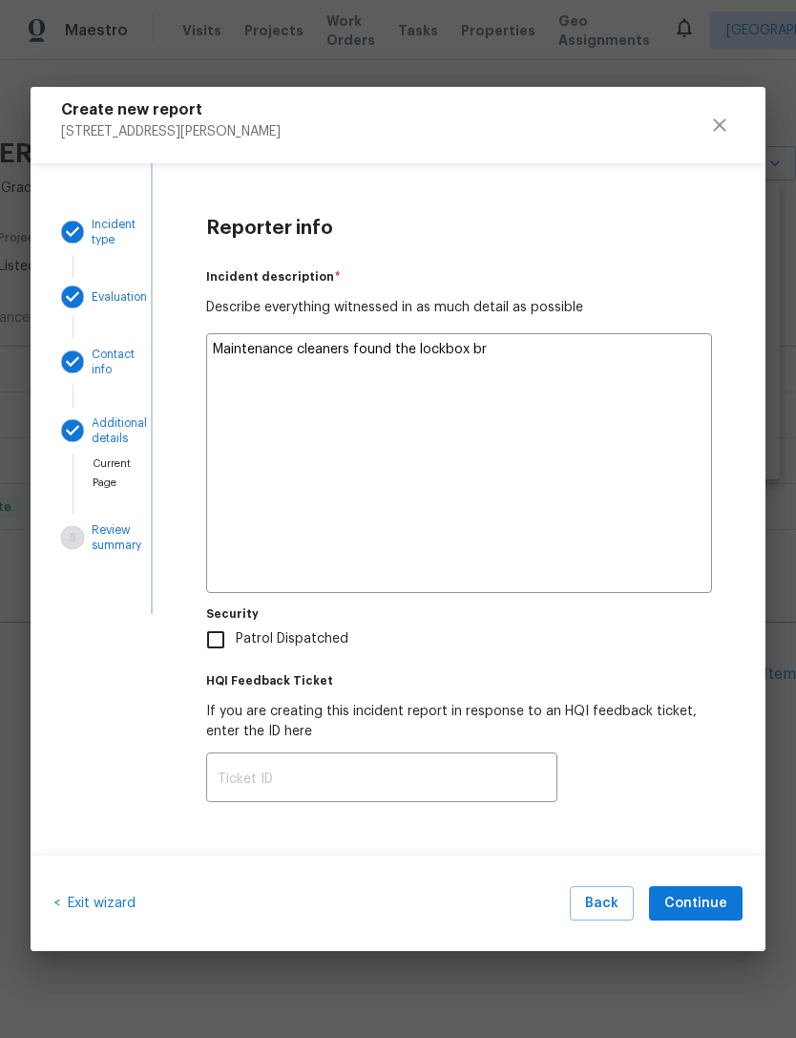
type textarea "x"
type textarea "Maintenance cleaners found the lockbox bro"
type textarea "x"
type textarea "Maintenance cleaners found the lockbox brok"
type textarea "x"
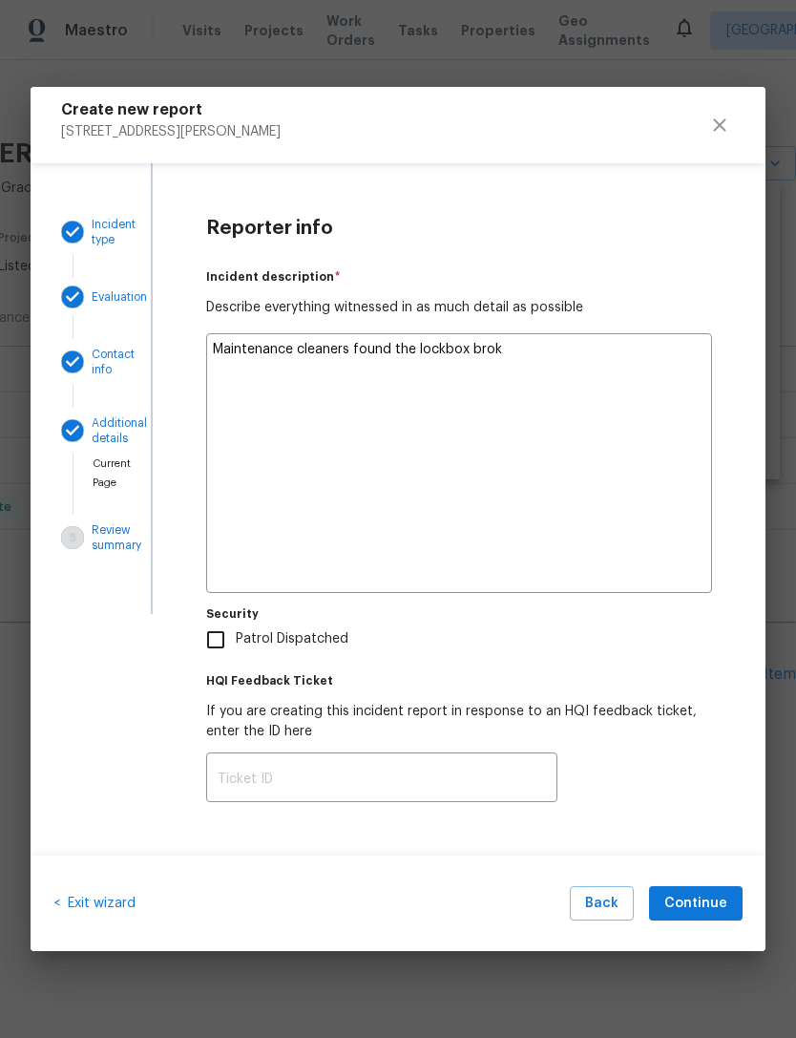
type textarea "Maintenance cleaners found the lockbox broke"
type textarea "x"
type textarea "Maintenance cleaners found the lockbox broken"
type textarea "x"
type textarea "Maintenance cleaners found the lockbox broken"
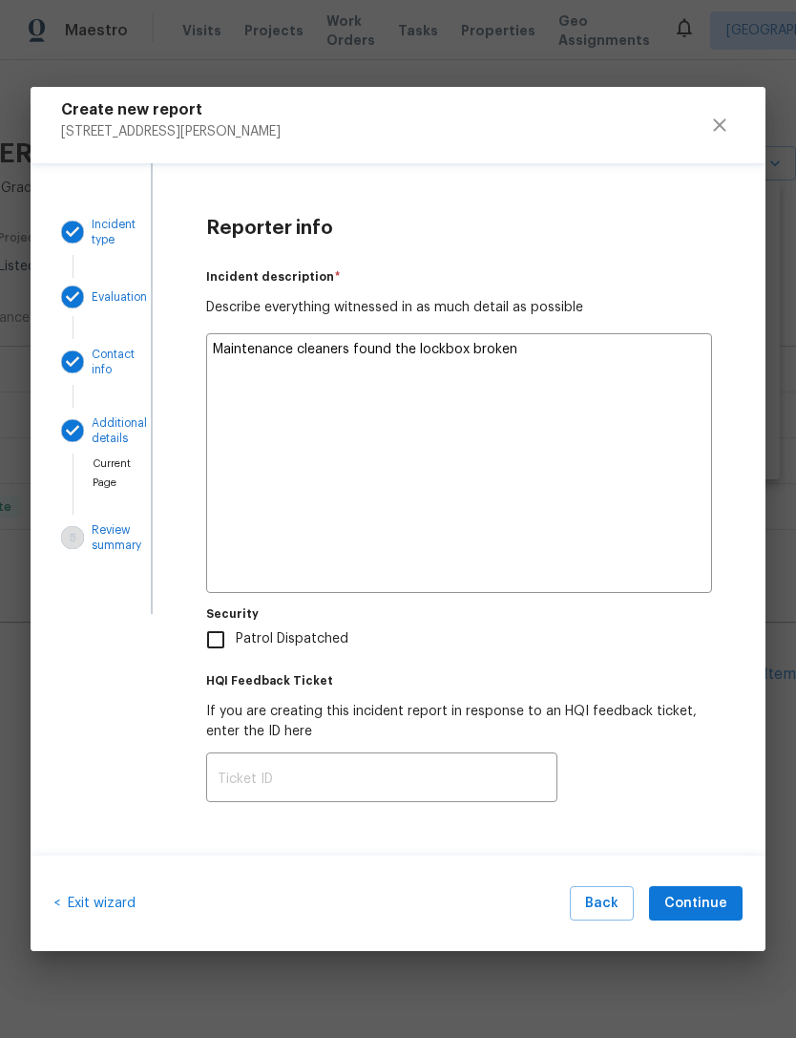
type textarea "x"
type textarea "Maintenance cleaners found the lockbox broken i"
type textarea "x"
type textarea "Maintenance cleaners found the lockbox broken in"
type textarea "x"
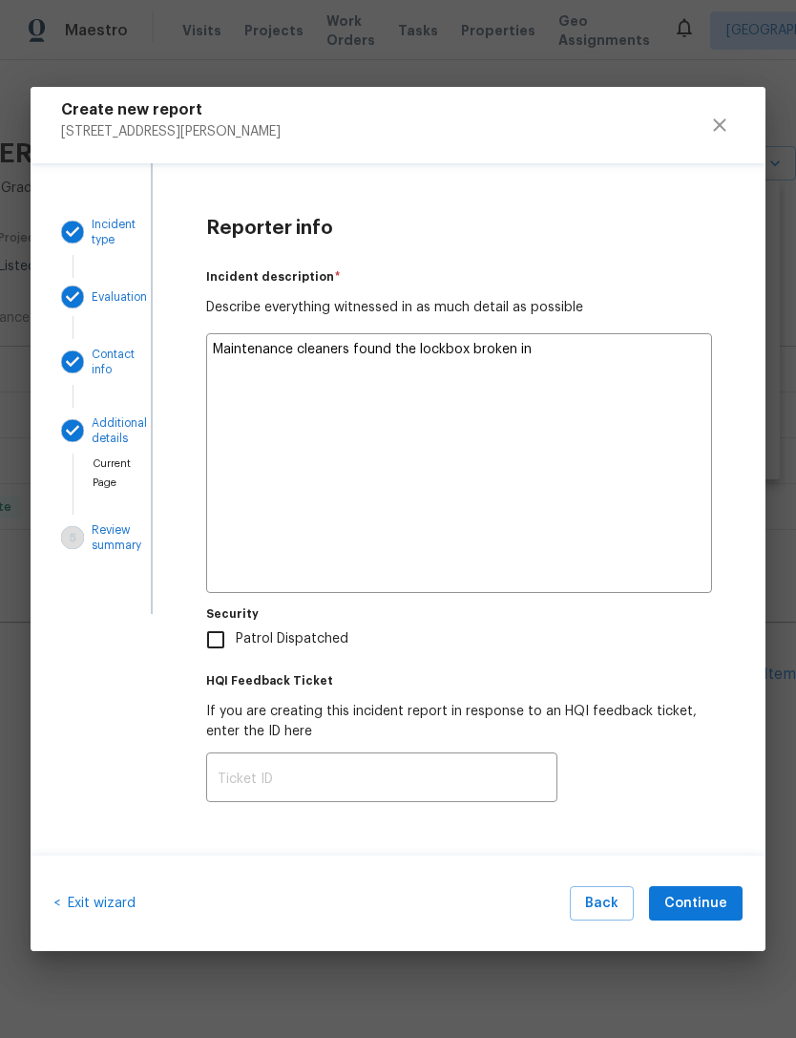
type textarea "Maintenance cleaners found the lockbox broken int"
type textarea "x"
type textarea "Maintenance cleaners found the lockbox broken into"
type textarea "x"
type textarea "Maintenance cleaners found the lockbox broken into"
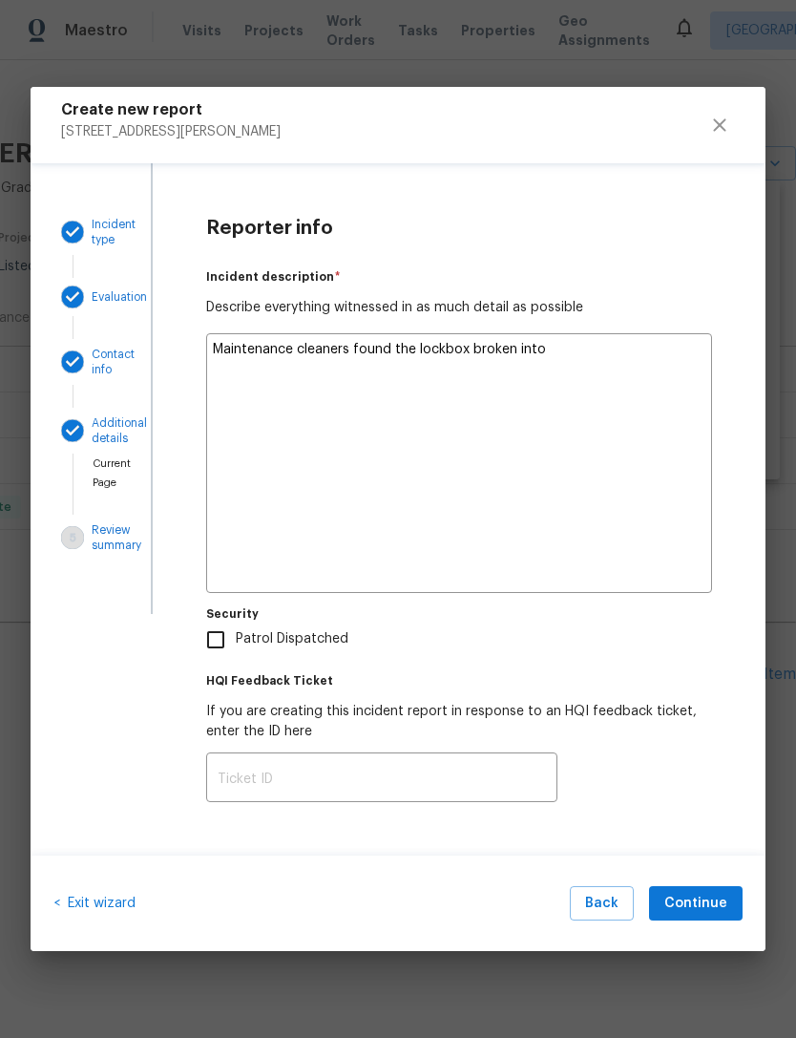
type textarea "x"
type textarea "Maintenance cleaners found the lockbox broken into a"
type textarea "x"
type textarea "Maintenance cleaners found the lockbox broken into an"
type textarea "x"
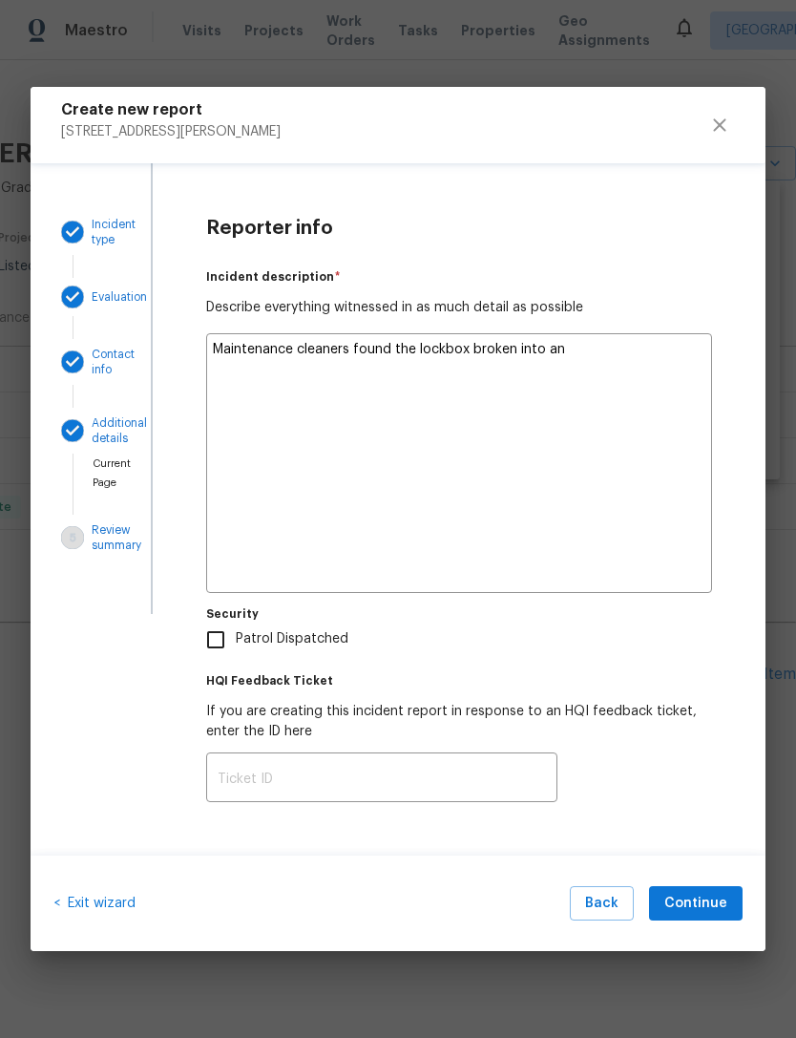
type textarea "Maintenance cleaners found the lockbox broken into and"
type textarea "x"
type textarea "Maintenance cleaners found the lockbox broken into and"
type textarea "x"
type textarea "Maintenance cleaners found the lockbox broken into and k"
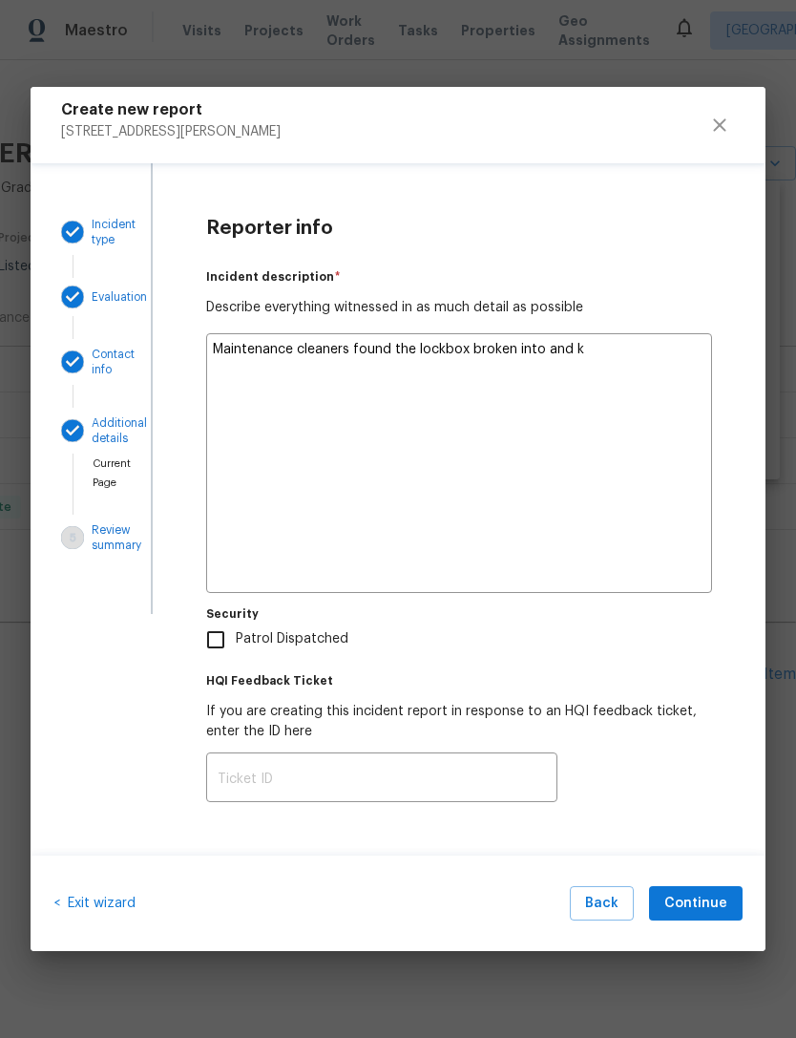
type textarea "x"
type textarea "Maintenance cleaners found the lockbox broken into and ke"
type textarea "x"
type textarea "Maintenance cleaners found the lockbox broken into and k"
type textarea "x"
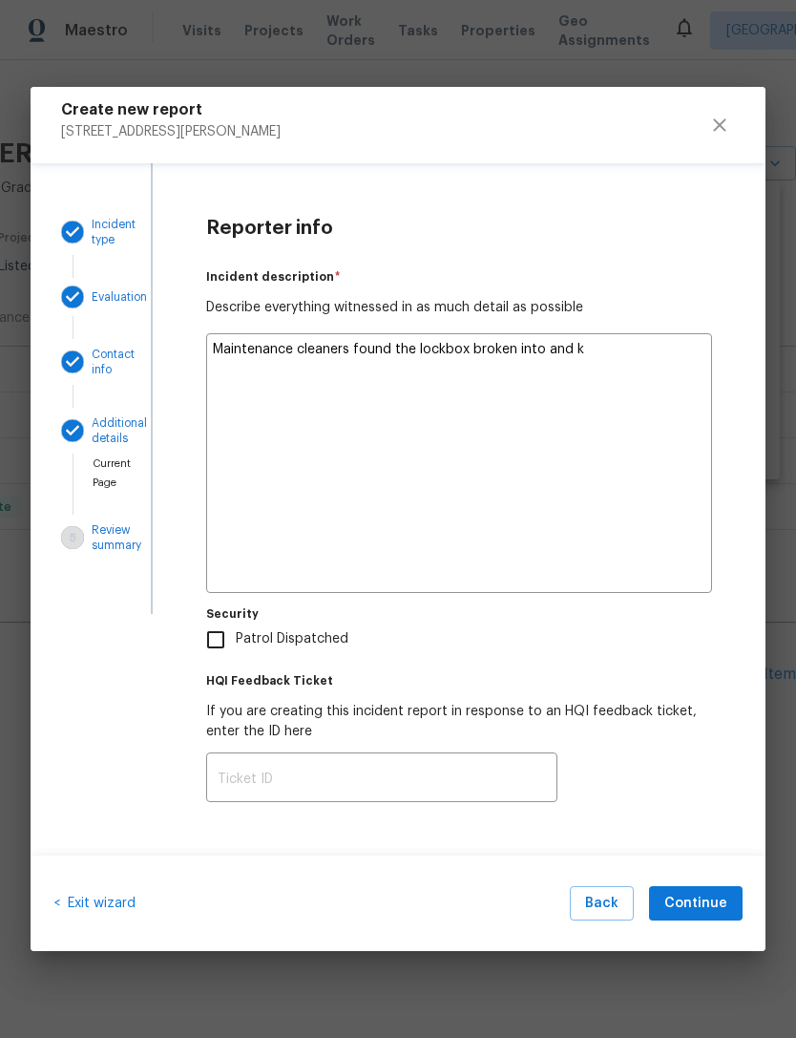
type textarea "Maintenance cleaners found the lockbox broken into and"
type textarea "x"
type textarea "Maintenance cleaners found the lockbox broken into and Y"
type textarea "x"
type textarea "Maintenance cleaners found the lockbox broken into and Ya"
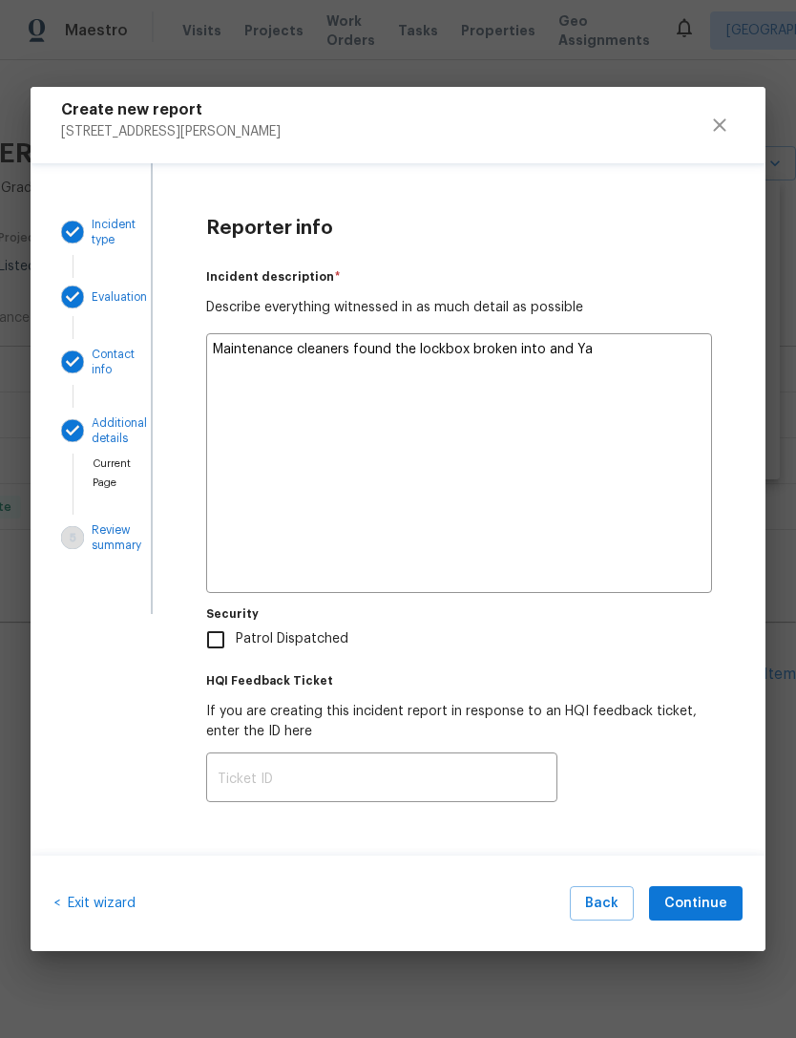
type textarea "x"
type textarea "Maintenance cleaners found the lockbox broken into and Yal"
type textarea "x"
type textarea "Maintenance cleaners found the lockbox broken into and [GEOGRAPHIC_DATA]"
type textarea "x"
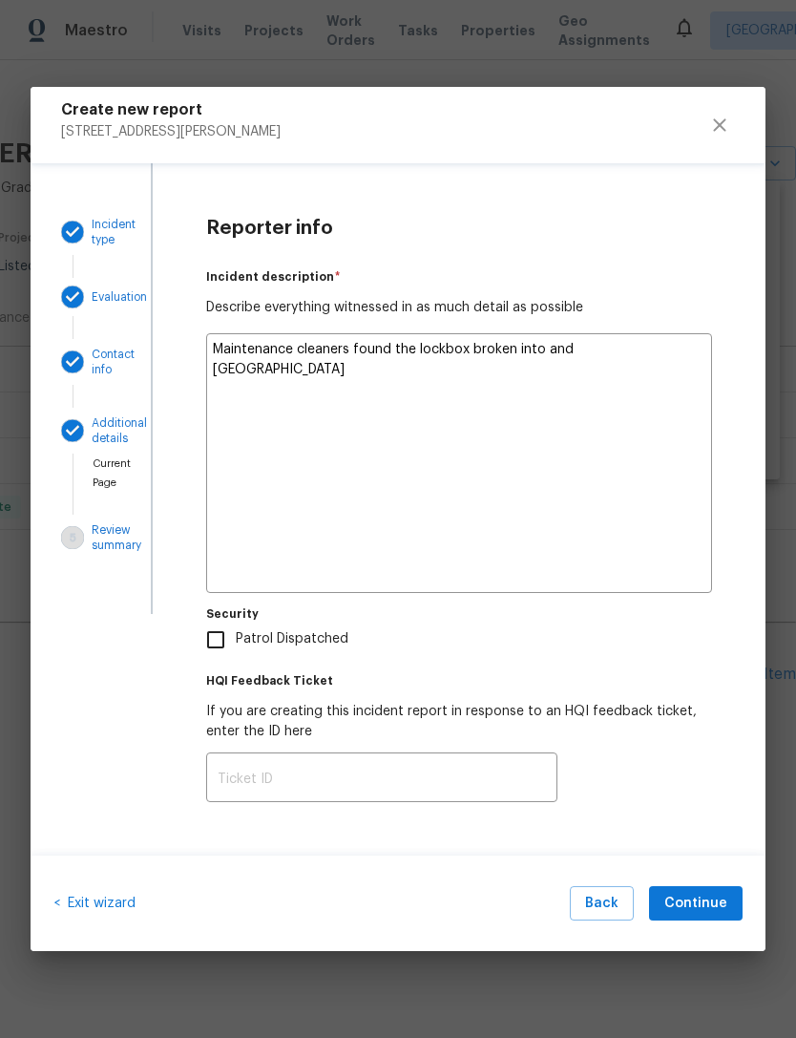
type textarea "Maintenance cleaners found the lockbox broken into and [GEOGRAPHIC_DATA]"
type textarea "x"
type textarea "Maintenance cleaners found the lockbox broken into and Yale k"
type textarea "x"
type textarea "Maintenance cleaners found the lockbox broken into and Yale ke"
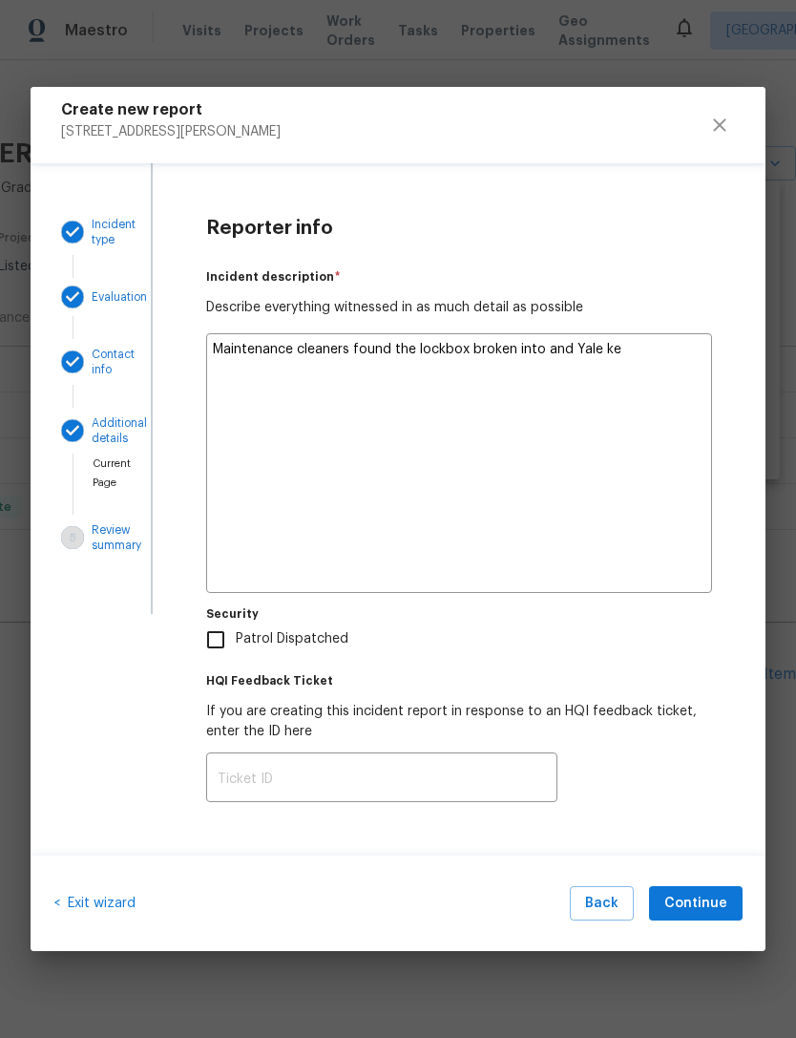
type textarea "x"
type textarea "Maintenance cleaners found the lockbox broken into and Yale key"
type textarea "x"
type textarea "Maintenance cleaners found the lockbox broken into and Yale key"
type textarea "x"
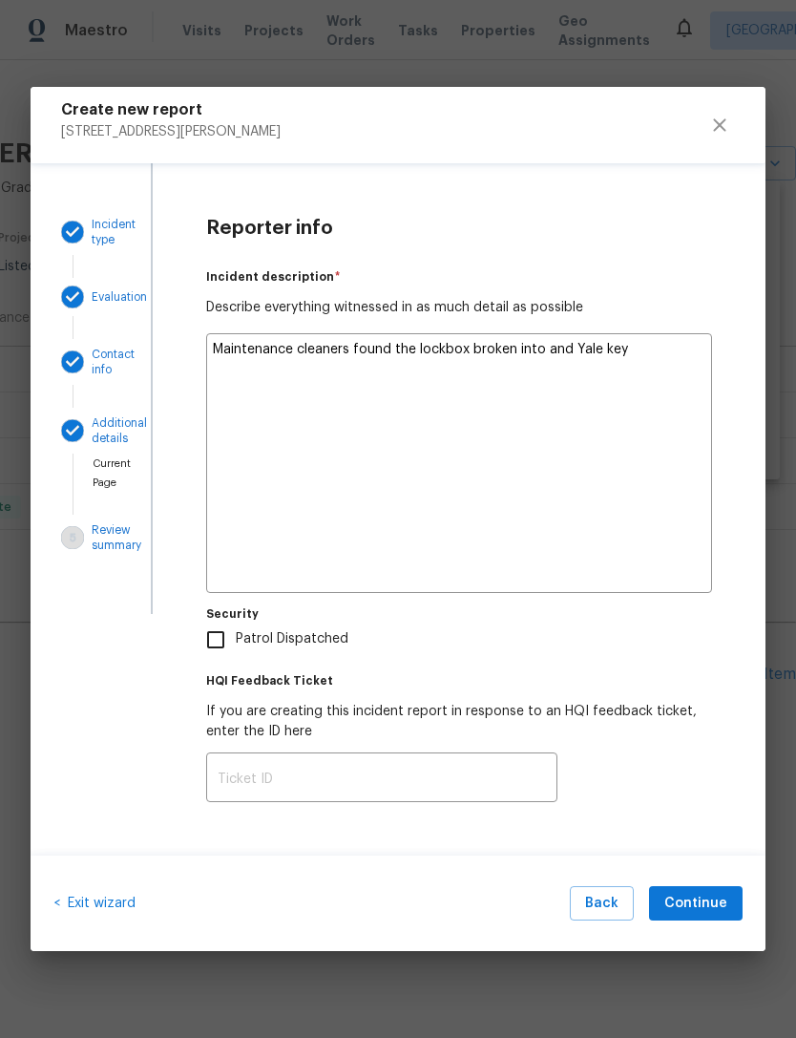
type textarea "Maintenance cleaners found the lockbox broken into and Yale key m"
type textarea "x"
type textarea "Maintenance cleaners found the lockbox broken into and Yale key mi"
type textarea "x"
type textarea "Maintenance cleaners found the lockbox broken into and Yale key mis"
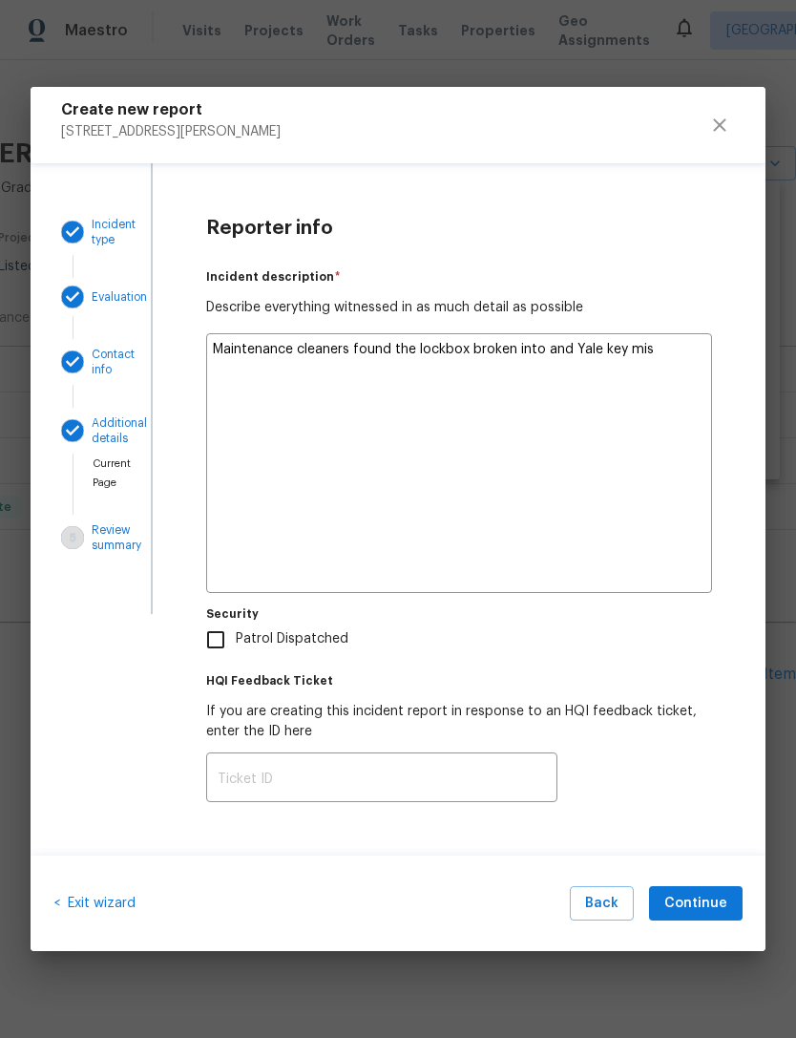
type textarea "x"
type textarea "Maintenance cleaners found the lockbox broken into and Yale key miss"
type textarea "x"
type textarea "Maintenance cleaners found the lockbox broken into and Yale key missi"
type textarea "x"
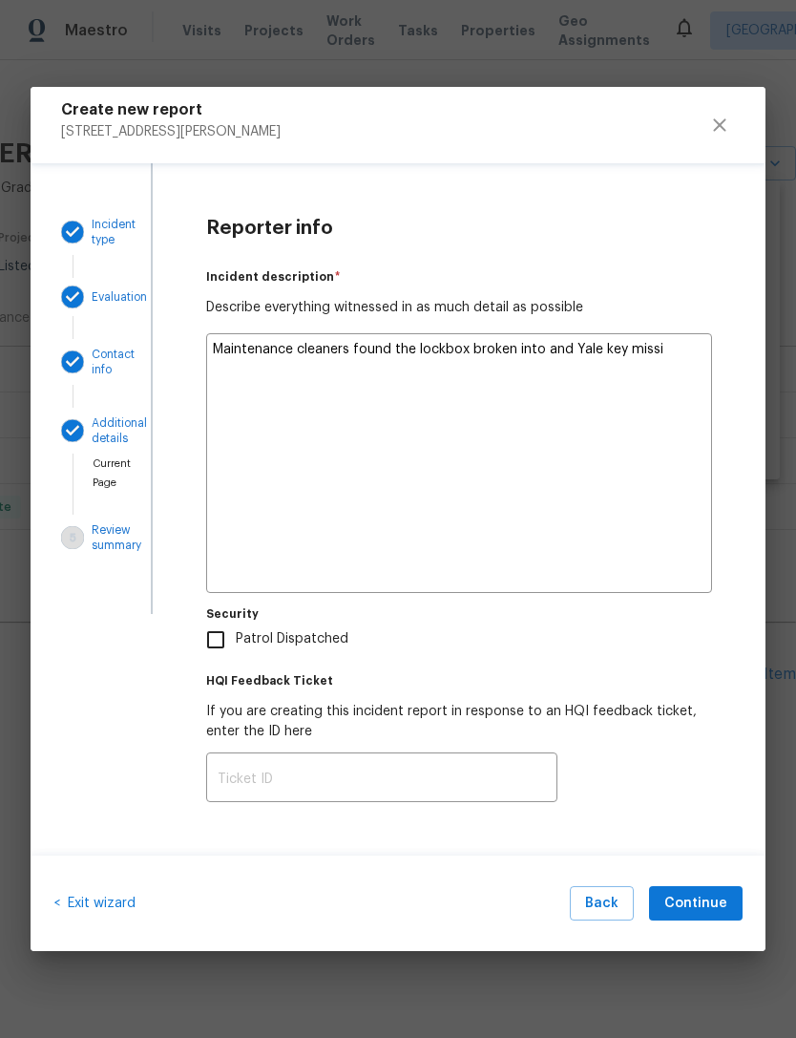
type textarea "Maintenance cleaners found the lockbox broken into and Yale key missin"
type textarea "x"
type textarea "Maintenance cleaners found the lockbox broken into and Yale key missing"
type textarea "x"
type textarea "Maintenance cleaners found the lockbox broken into and Yale key missing"
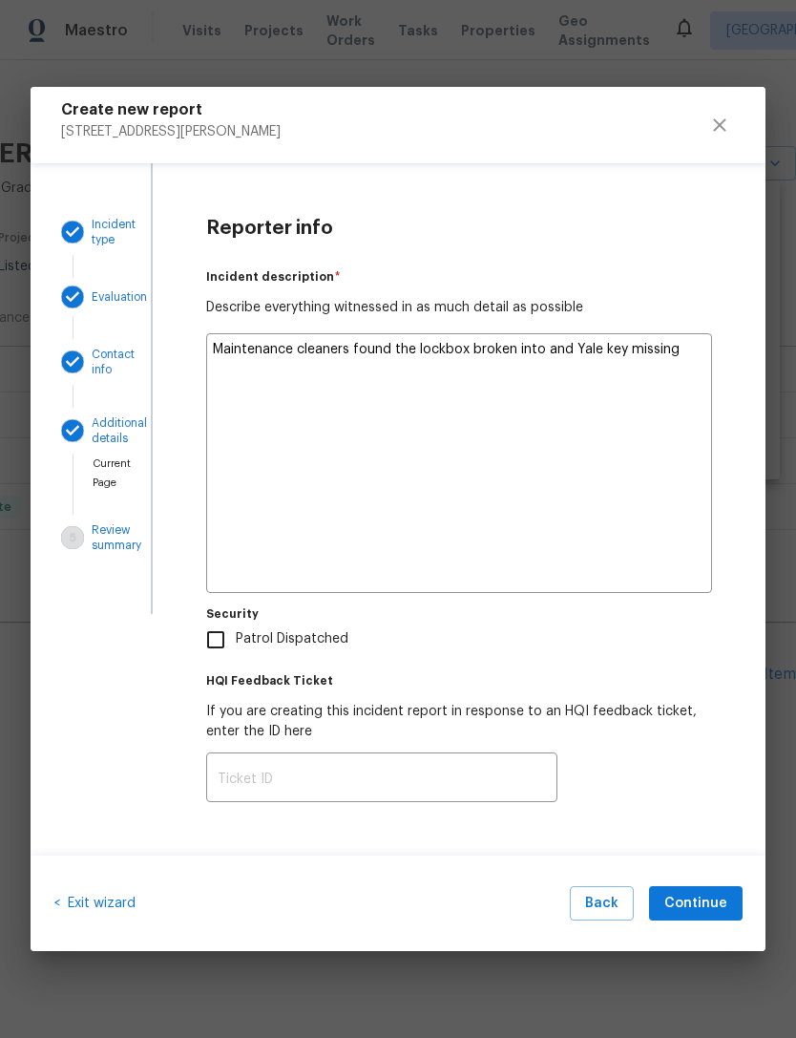
type textarea "x"
type textarea "Maintenance cleaners found the lockbox broken into and Yale key missing."
type textarea "x"
type textarea "Maintenance cleaners found the lockbox broken into and Yale key missing."
type textarea "x"
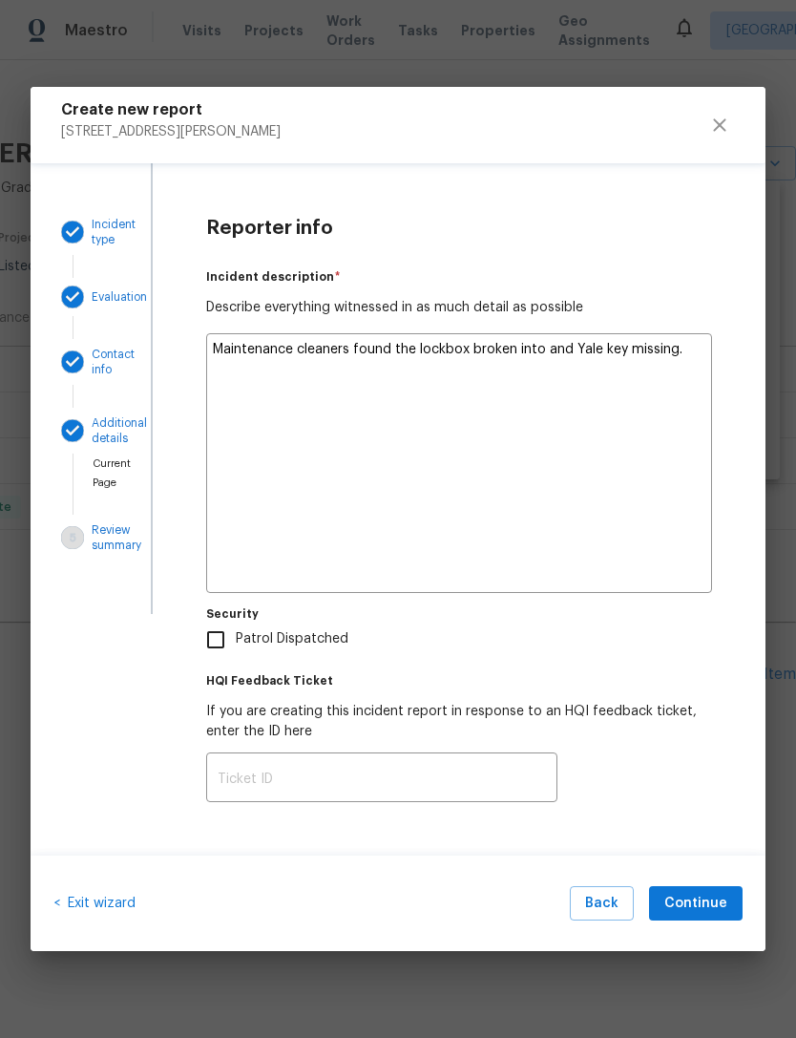
type textarea "Maintenance cleaners found the lockbox broken into and Yale key missing. F"
type textarea "x"
type textarea "Maintenance cleaners found the lockbox broken into and Yale key missing. Fo"
type textarea "x"
type textarea "Maintenance cleaners found the lockbox broken into and Yale key missing. For"
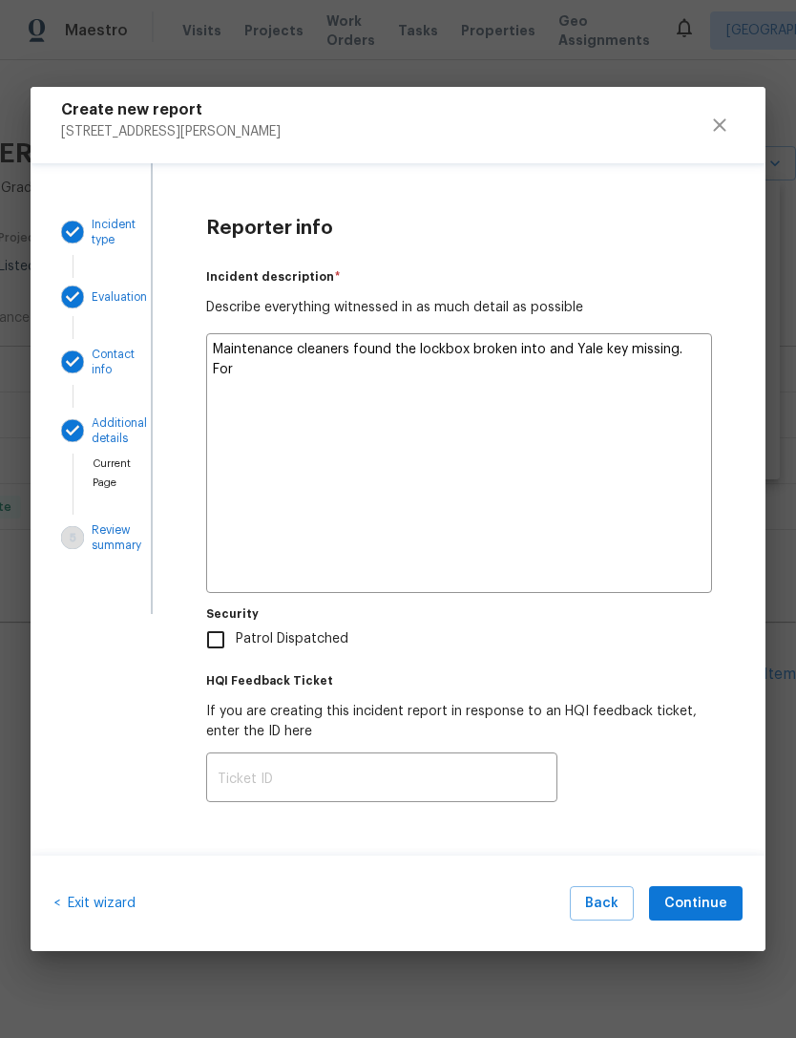
type textarea "x"
type textarea "Maintenance cleaners found the lockbox broken into and Yale key missing. For"
type textarea "x"
type textarea "Maintenance cleaners found the lockbox broken into and Yale key missing. For s"
type textarea "x"
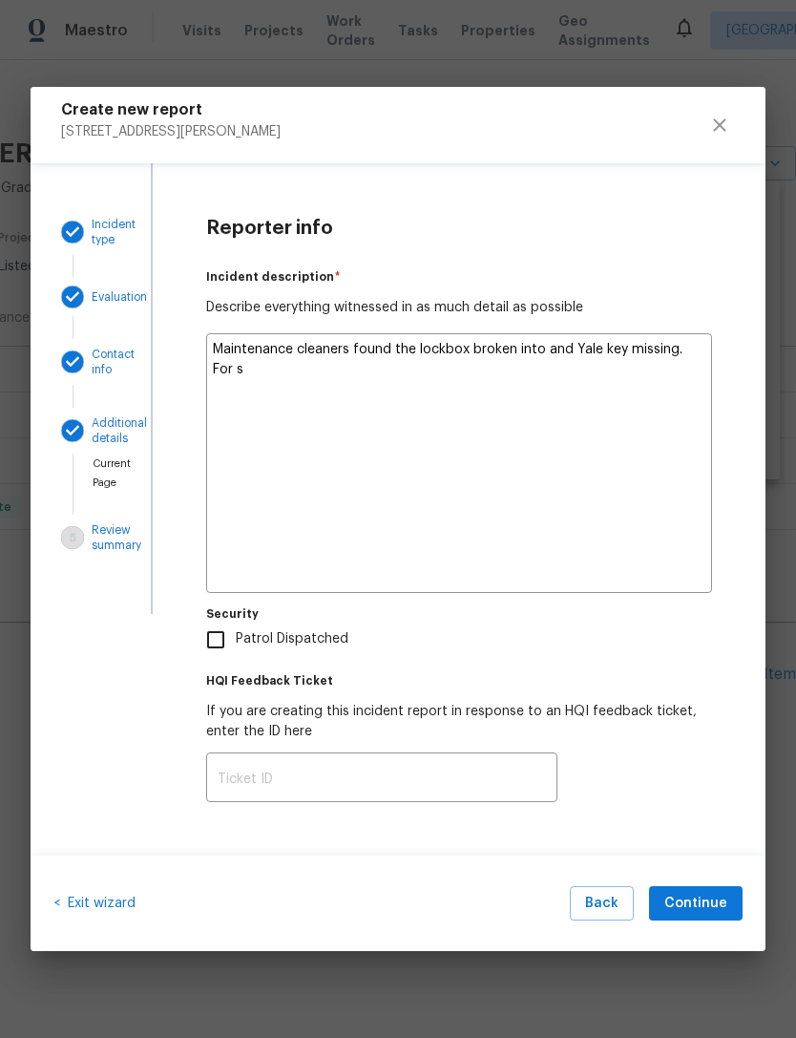
type textarea "Maintenance cleaners found the lockbox broken into and Yale key missing. For sa"
type textarea "x"
type textarea "Maintenance cleaners found the lockbox broken into and Yale key missing. For [P…"
type textarea "x"
type textarea "Maintenance cleaners found the lockbox broken into and Yale key missing. For sa…"
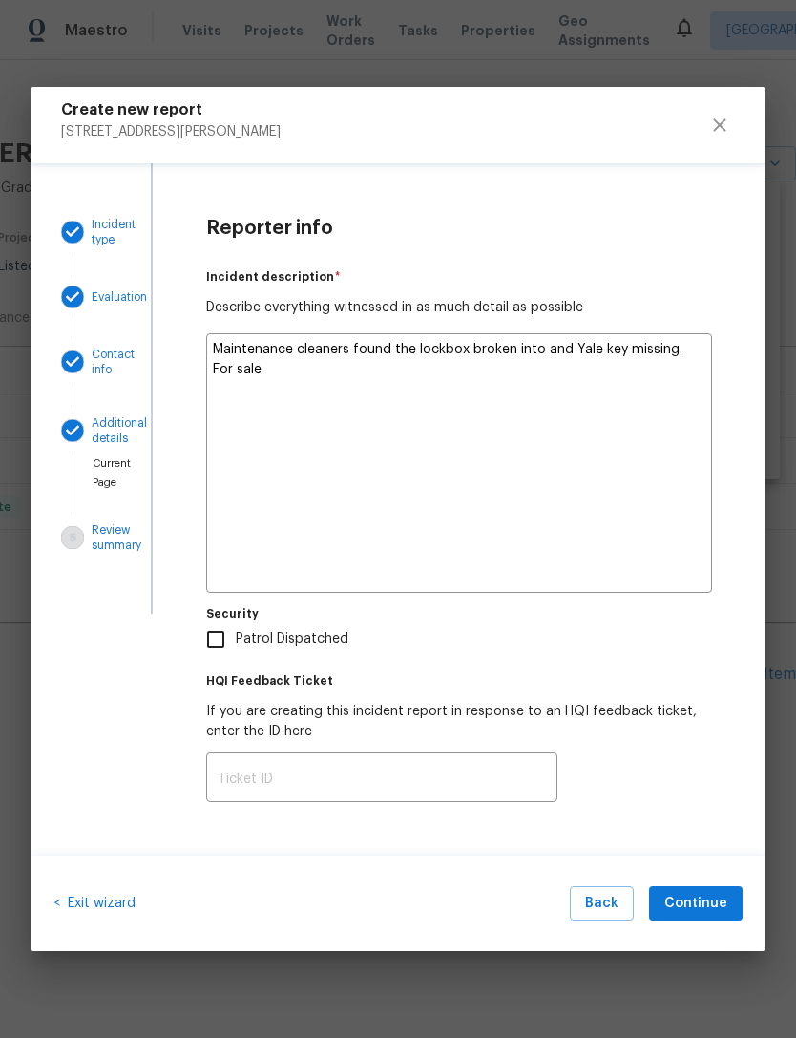
type textarea "x"
type textarea "Maintenance cleaners found the lockbox broken into and Yale key missing. For sa…"
type textarea "x"
type textarea "Maintenance cleaners found the lockbox broken into and Yale key missing. For sa…"
type textarea "x"
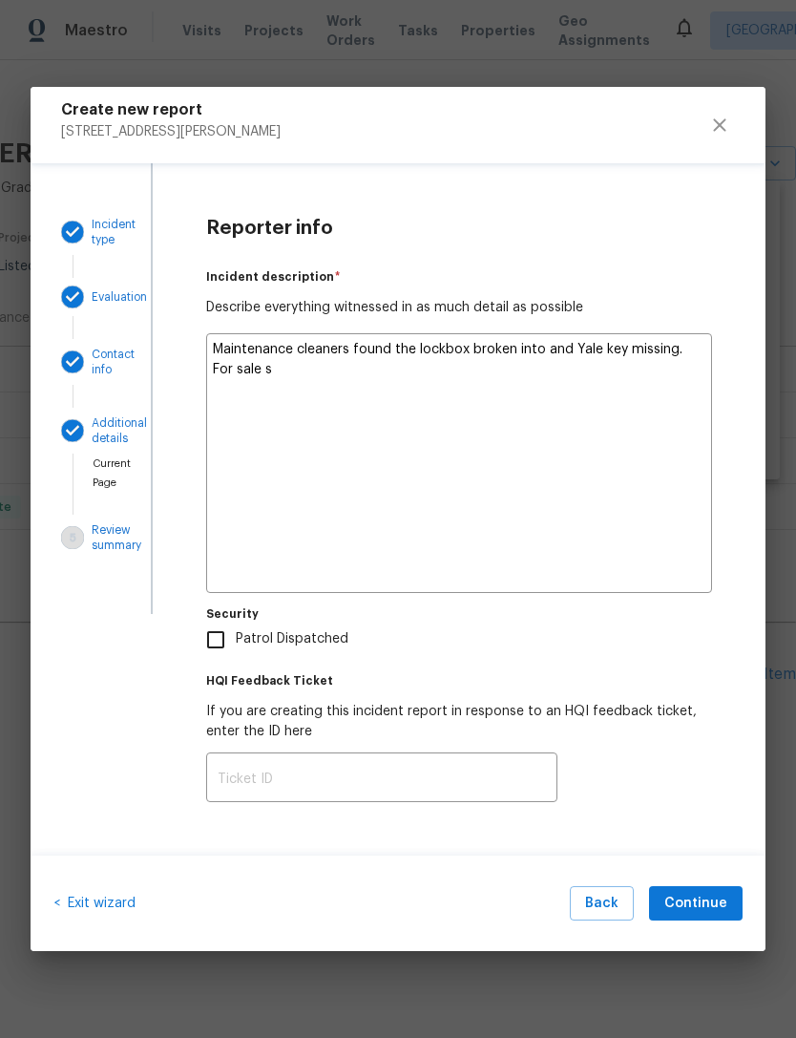
type textarea "Maintenance cleaners found the lockbox broken into and Yale key missing. For sa…"
type textarea "x"
type textarea "Maintenance cleaners found the lockbox broken into and Yale key missing. For sa…"
type textarea "x"
type textarea "Maintenance cleaners found the lockbox broken into and Yale key missing. For sa…"
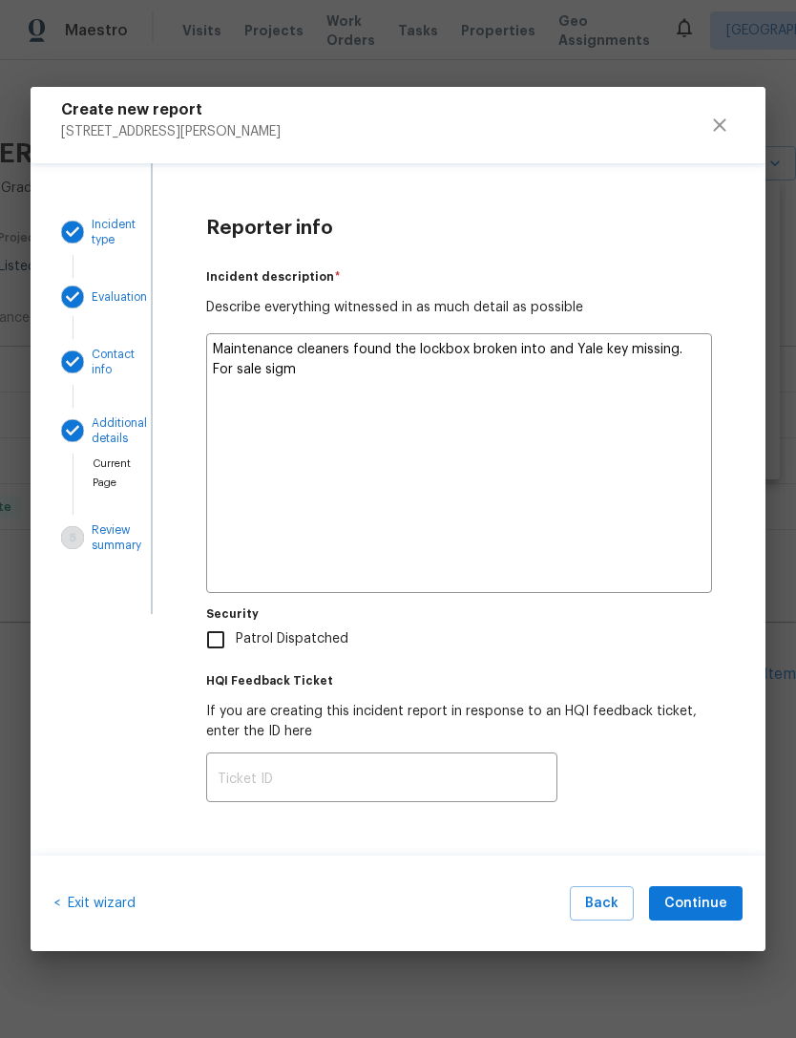
type textarea "x"
type textarea "Maintenance cleaners found the lockbox broken into and Yale key missing. For sa…"
type textarea "x"
type textarea "Maintenance cleaners found the lockbox broken into and Yale key missing. For sa…"
type textarea "x"
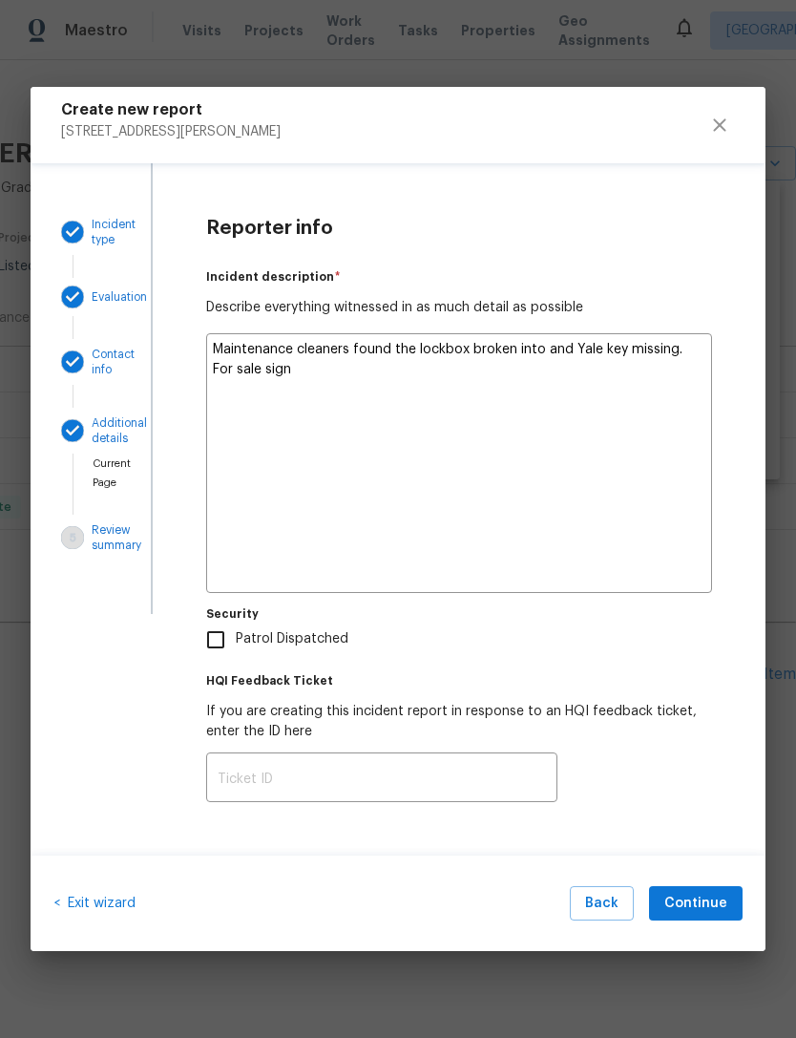
type textarea "Maintenance cleaners found the lockbox broken into and Yale key missing. For sa…"
type textarea "x"
type textarea "Maintenance cleaners found the lockbox broken into and Yale key missing. For sa…"
type textarea "x"
type textarea "Maintenance cleaners found the lockbox broken into and Yale key missing. For sa…"
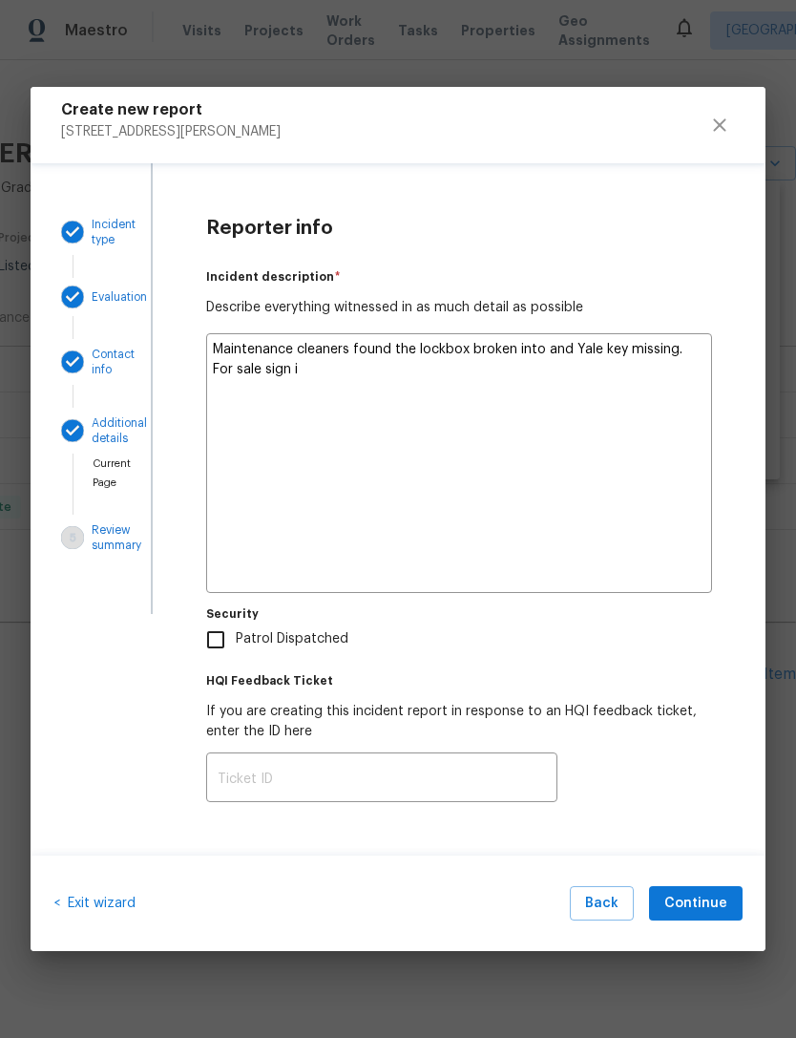
type textarea "x"
type textarea "Maintenance cleaners found the lockbox broken into and Yale key missing. For sa…"
type textarea "x"
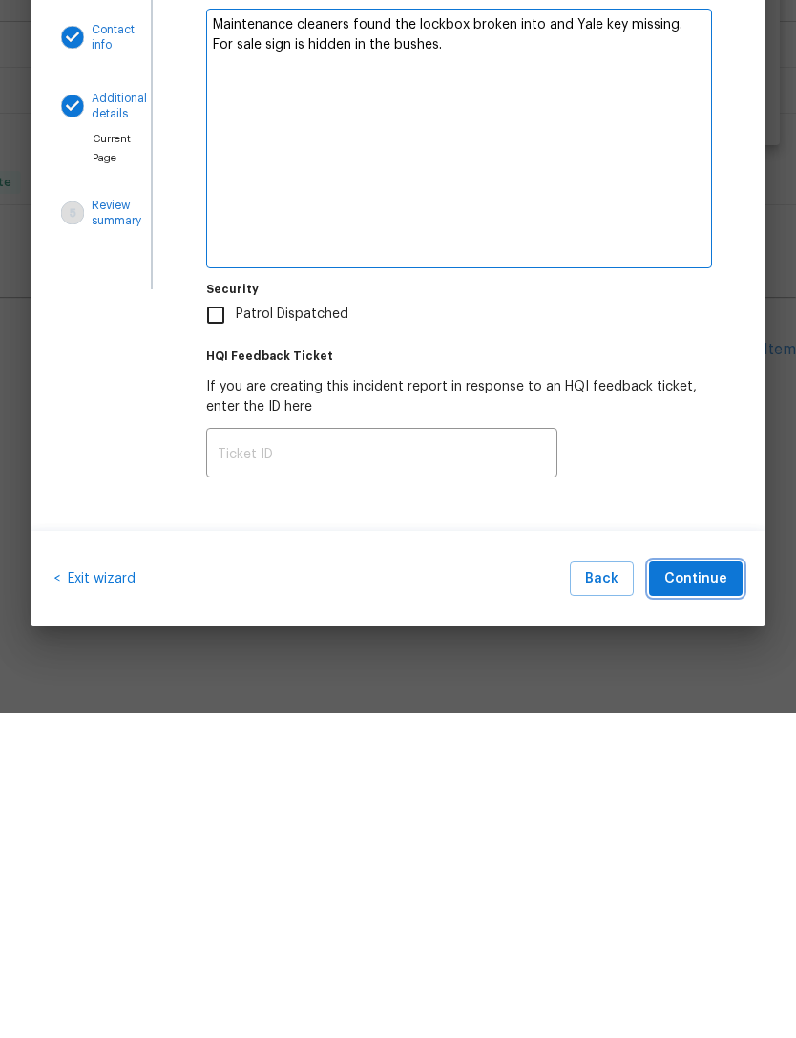
click at [704, 892] on span "Continue" at bounding box center [696, 904] width 63 height 24
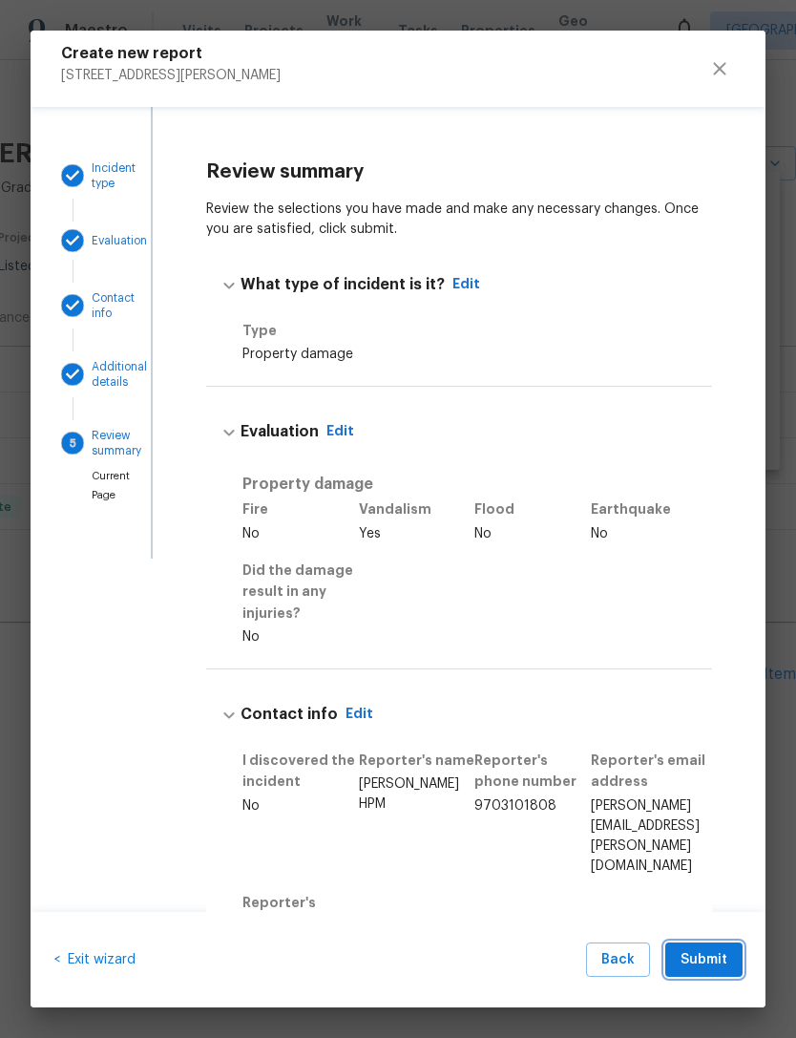
click at [724, 961] on span "Submit" at bounding box center [704, 960] width 47 height 24
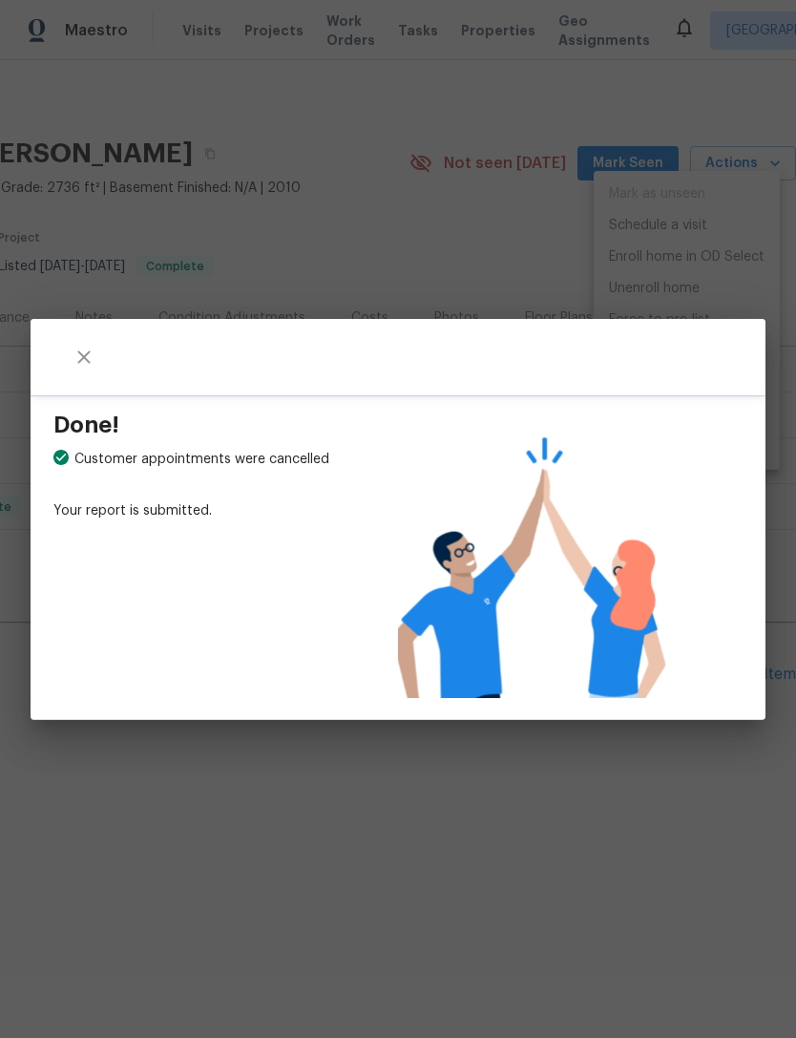
scroll to position [0, 0]
